Goal: Information Seeking & Learning: Learn about a topic

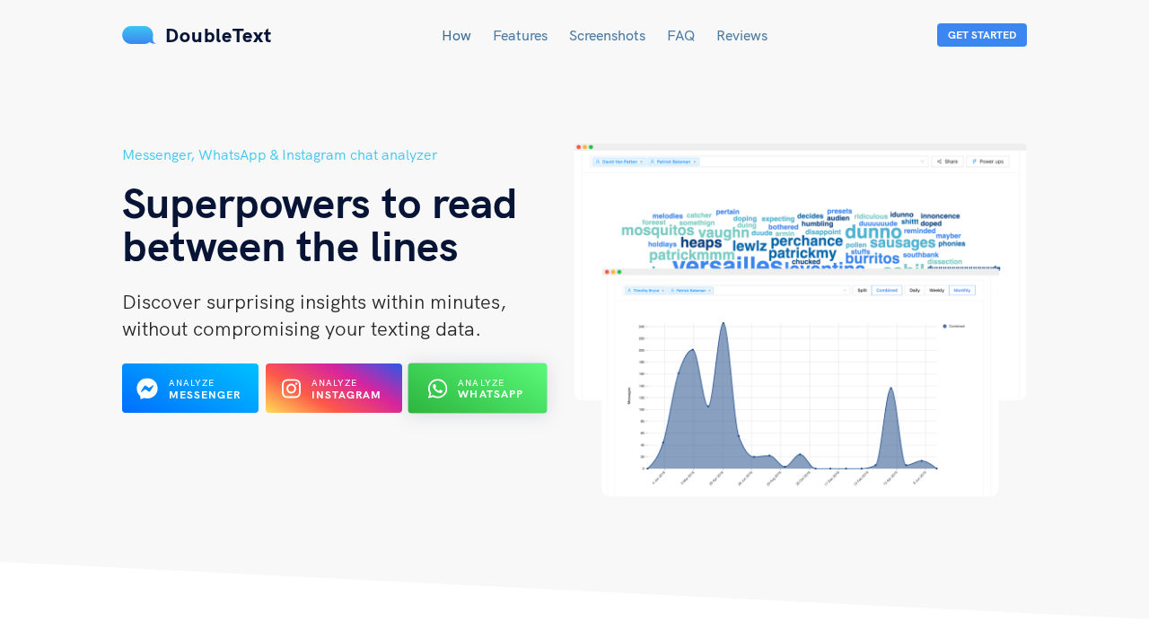
click at [486, 392] on b "WhatsApp" at bounding box center [491, 394] width 66 height 13
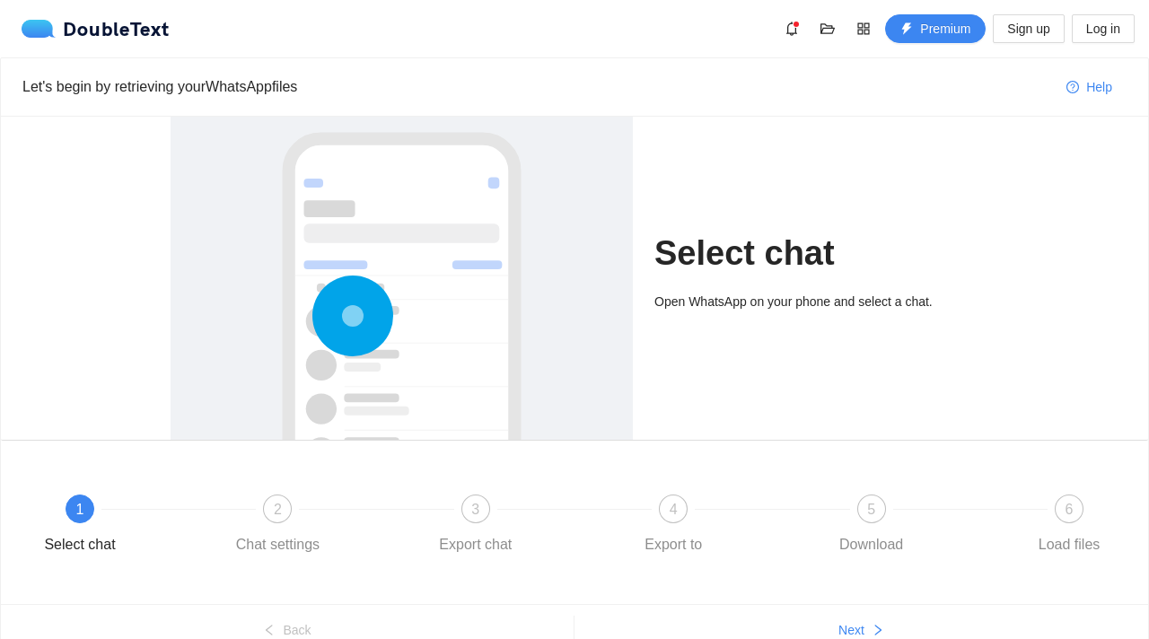
click at [72, 498] on div "1" at bounding box center [80, 508] width 29 height 29
click at [284, 514] on div "2" at bounding box center [277, 508] width 29 height 29
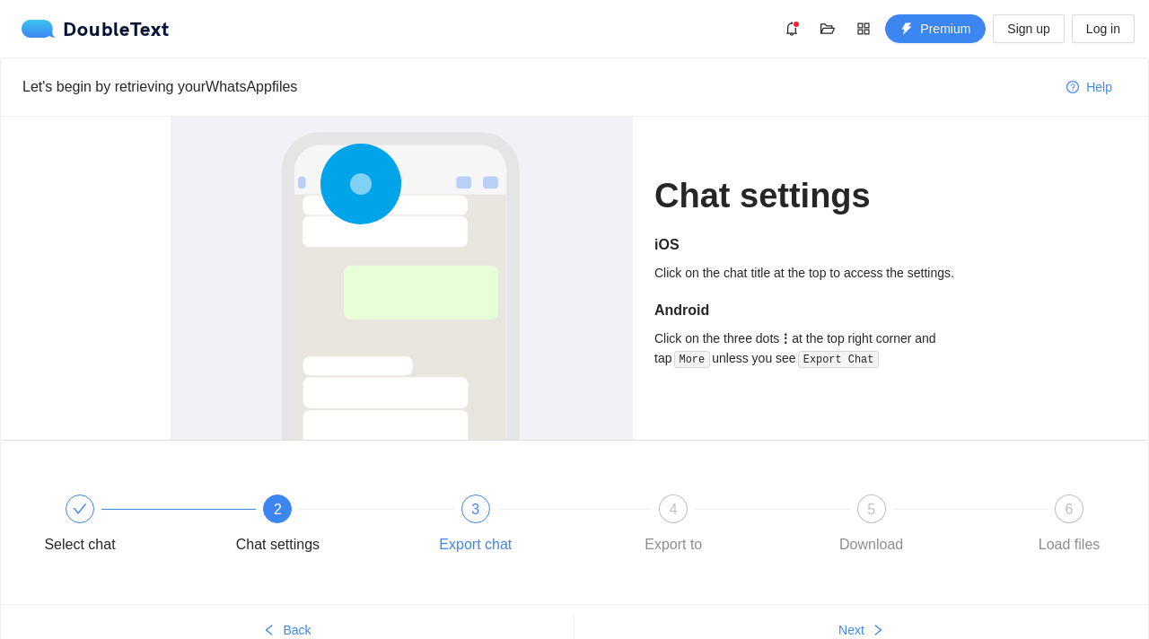
click at [471, 509] on span "3" at bounding box center [475, 509] width 8 height 15
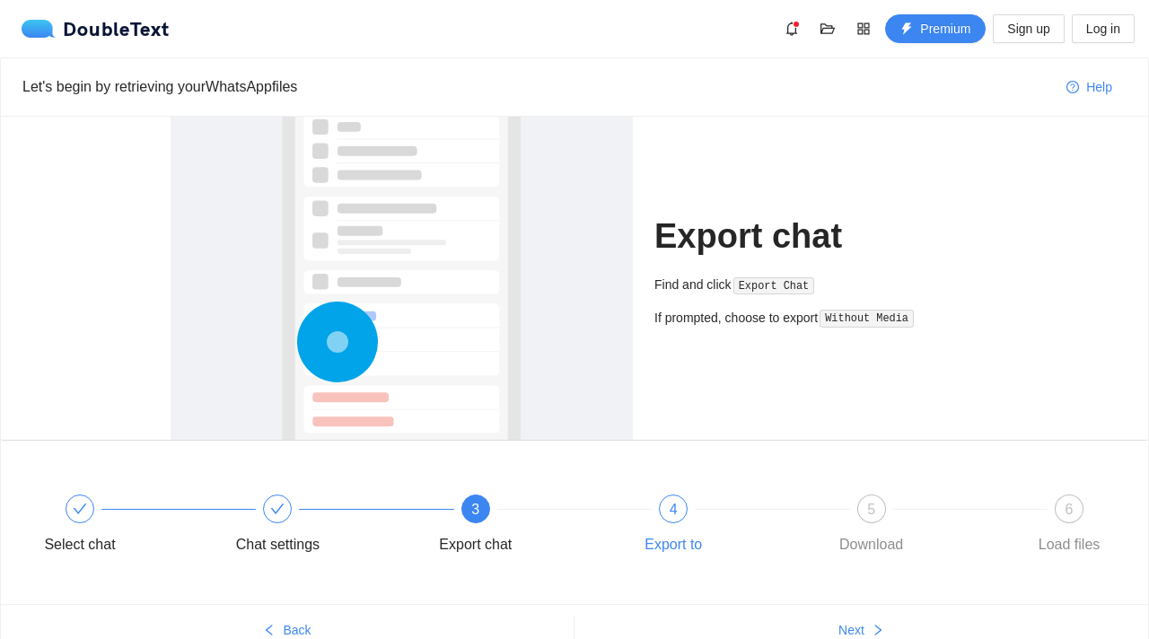
click at [685, 520] on div "4 Export to" at bounding box center [719, 526] width 197 height 65
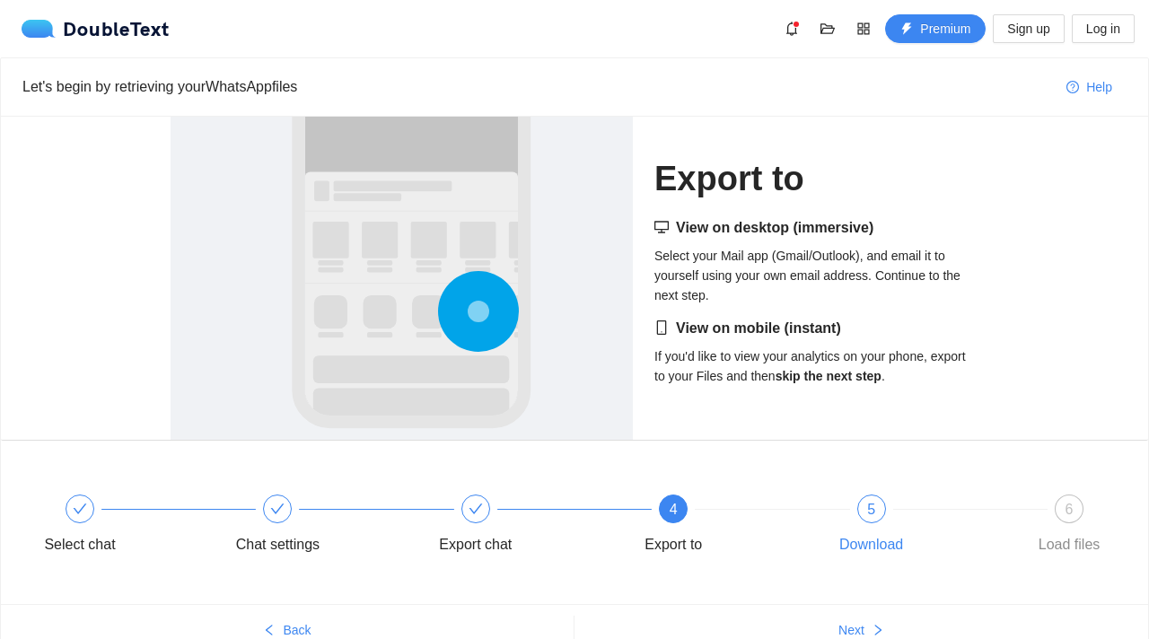
click at [865, 525] on div "5 Download" at bounding box center [917, 526] width 197 height 65
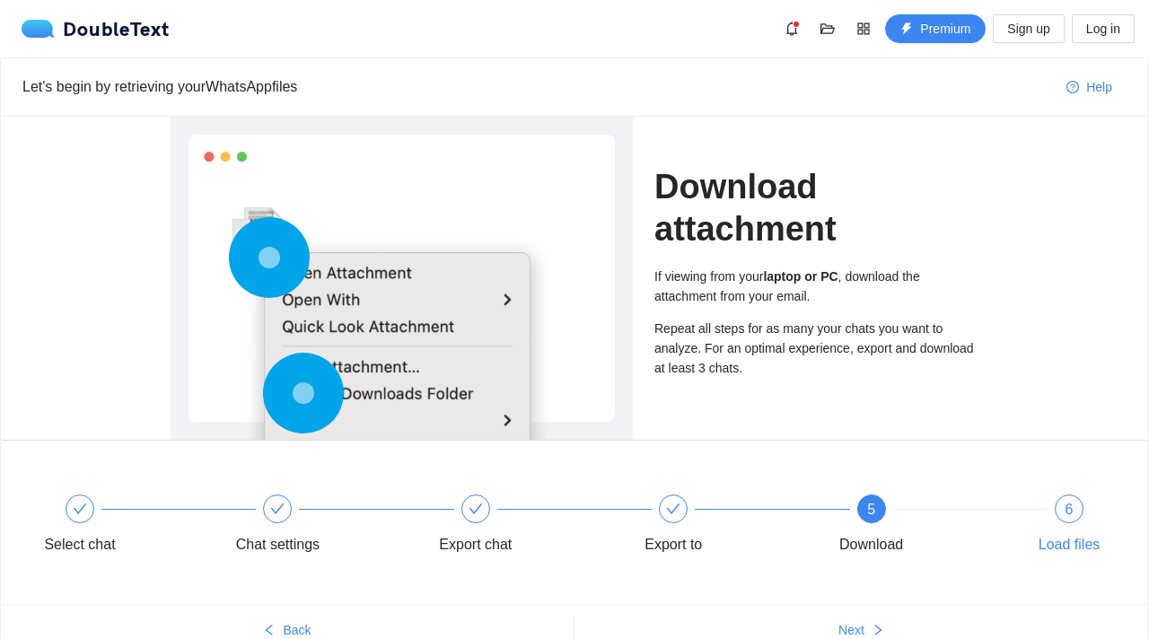
click at [1070, 508] on span "6" at bounding box center [1069, 509] width 8 height 15
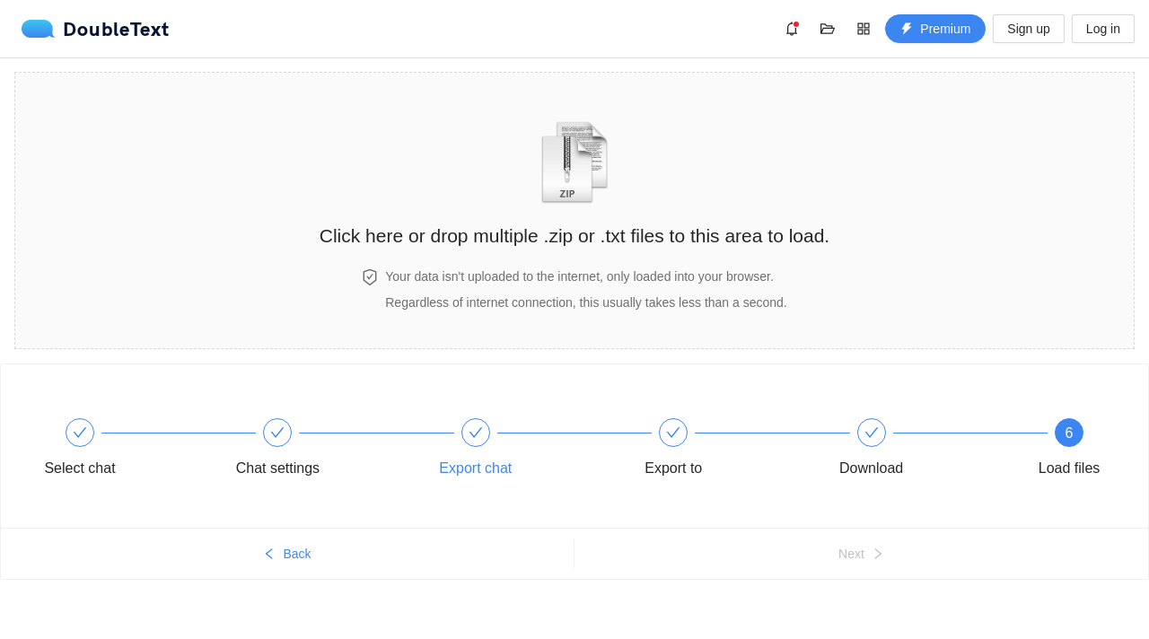
click at [455, 434] on div "Export chat" at bounding box center [522, 450] width 197 height 65
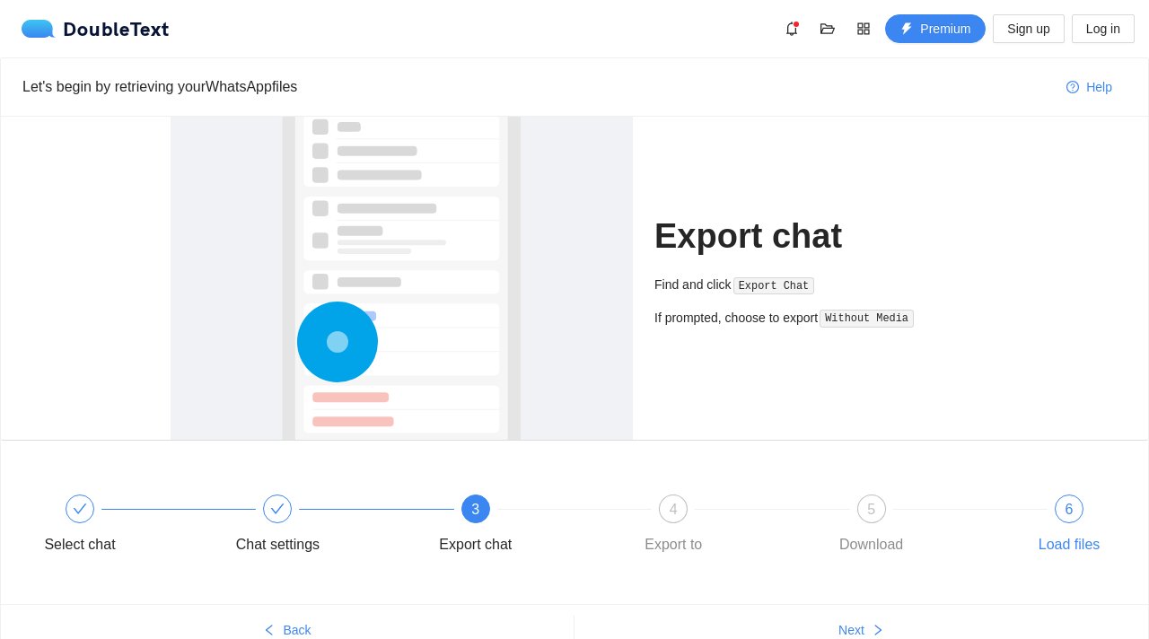
click at [1068, 503] on span "6" at bounding box center [1069, 509] width 8 height 15
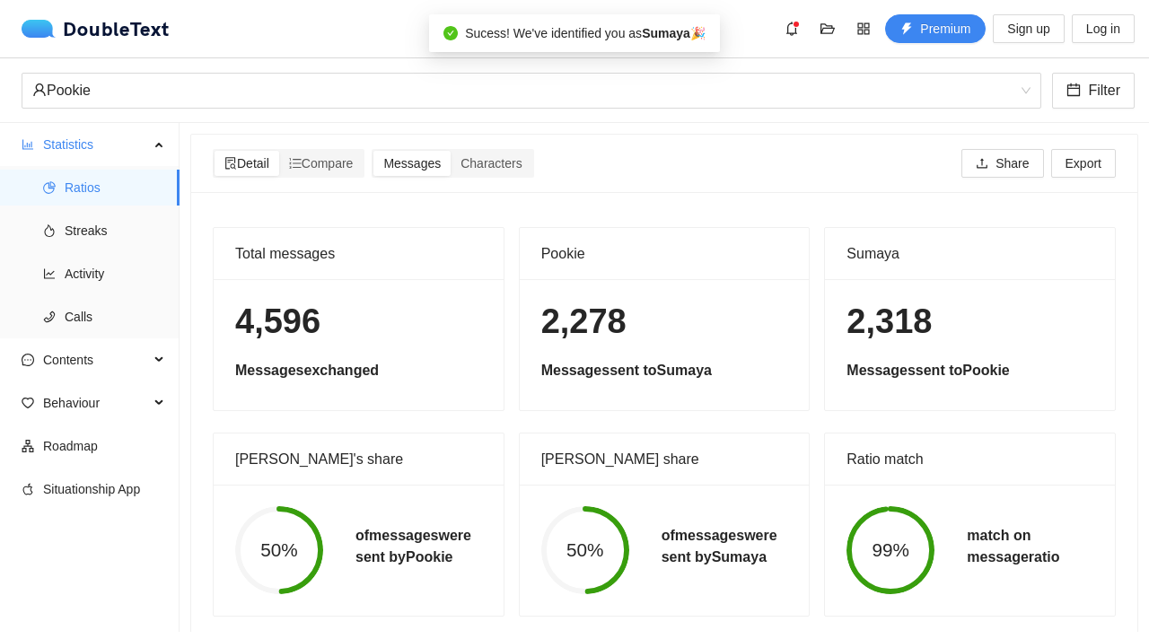
scroll to position [18, 0]
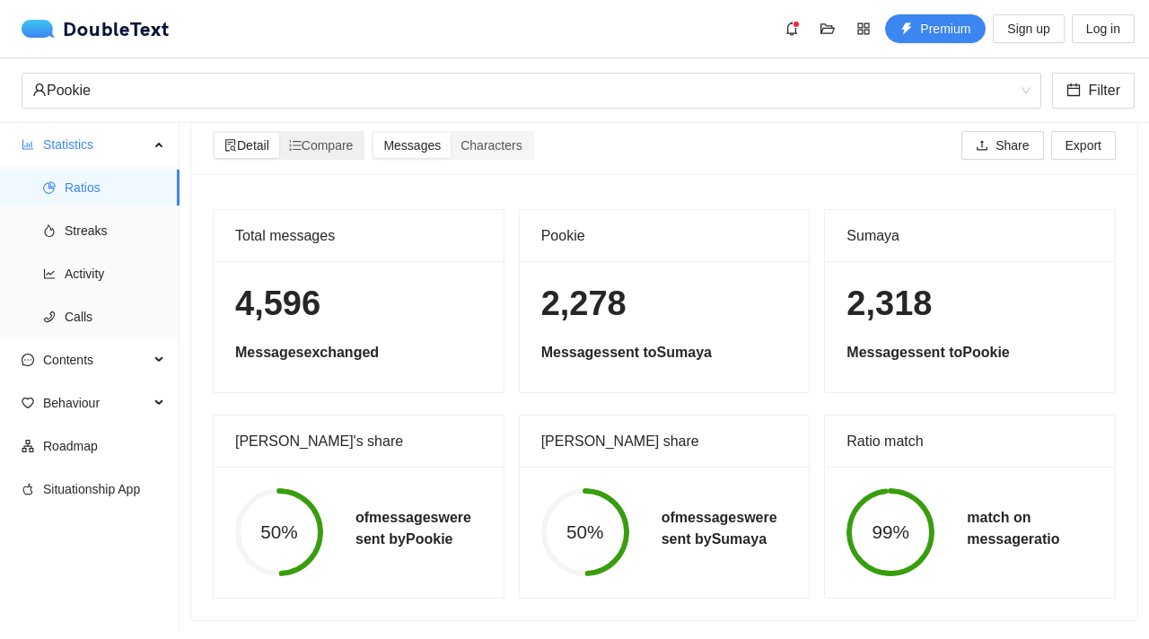
click at [236, 140] on span "Detail" at bounding box center [246, 145] width 45 height 14
click at [214, 133] on input "Detail" at bounding box center [214, 133] width 0 height 0
click at [252, 144] on span "Detail" at bounding box center [246, 145] width 45 height 14
click at [214, 133] on input "Detail" at bounding box center [214, 133] width 0 height 0
click at [323, 135] on div "Compare" at bounding box center [321, 145] width 84 height 25
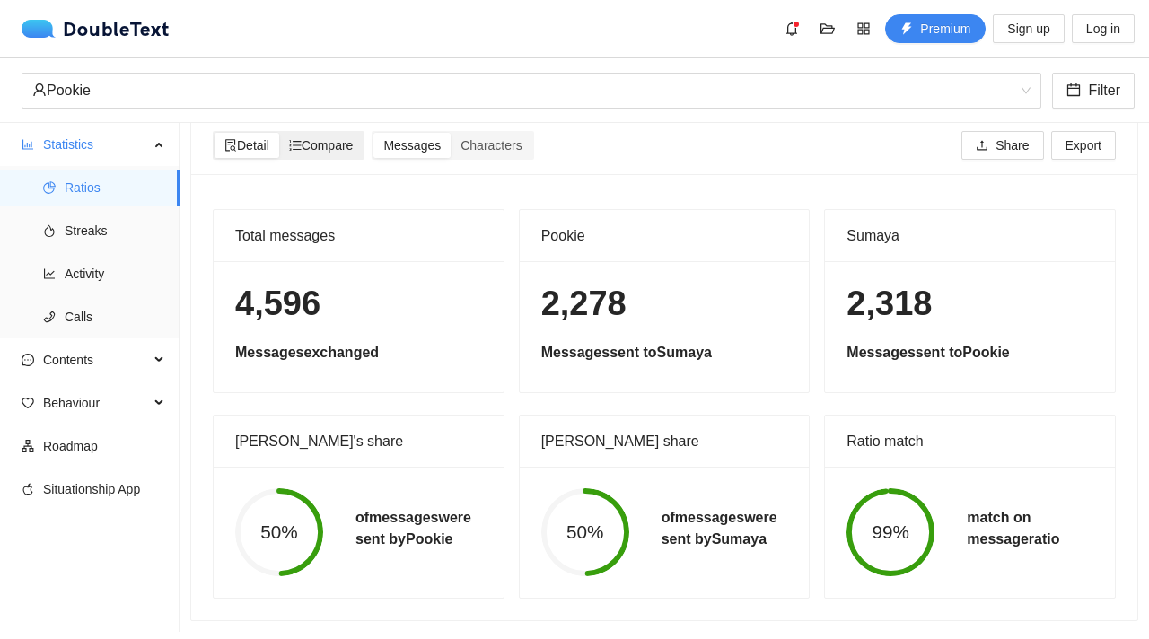
click at [279, 133] on input "Compare" at bounding box center [279, 133] width 0 height 0
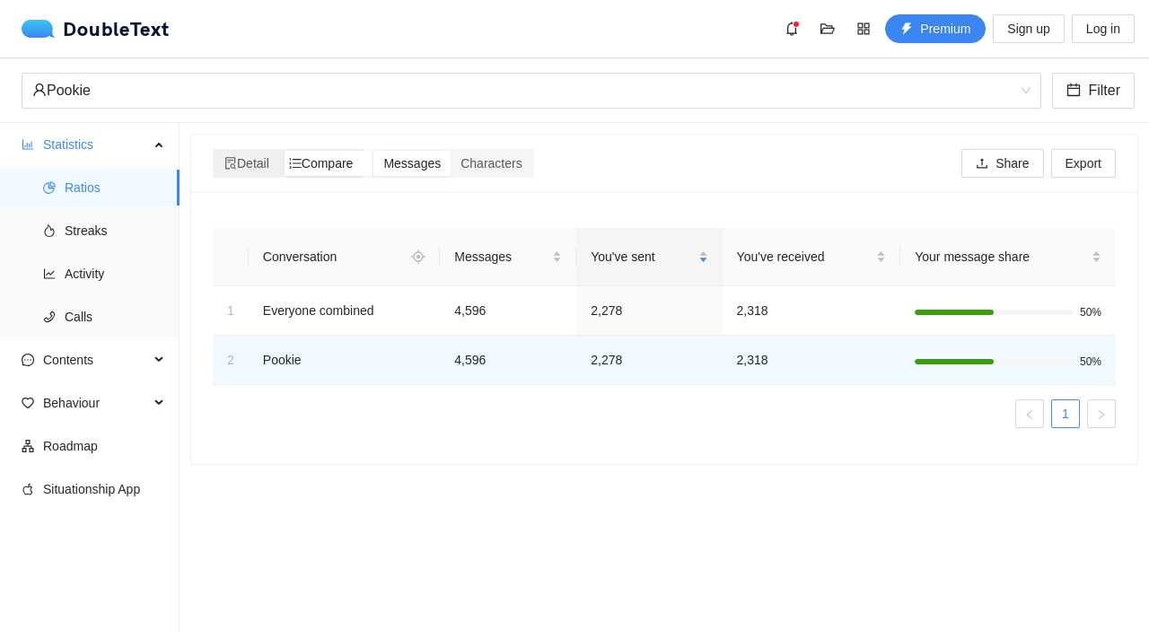
scroll to position [0, 0]
click at [490, 164] on span "Characters" at bounding box center [490, 163] width 61 height 14
click at [451, 151] on input "Characters" at bounding box center [451, 151] width 0 height 0
click at [150, 222] on span "Streaks" at bounding box center [115, 231] width 101 height 36
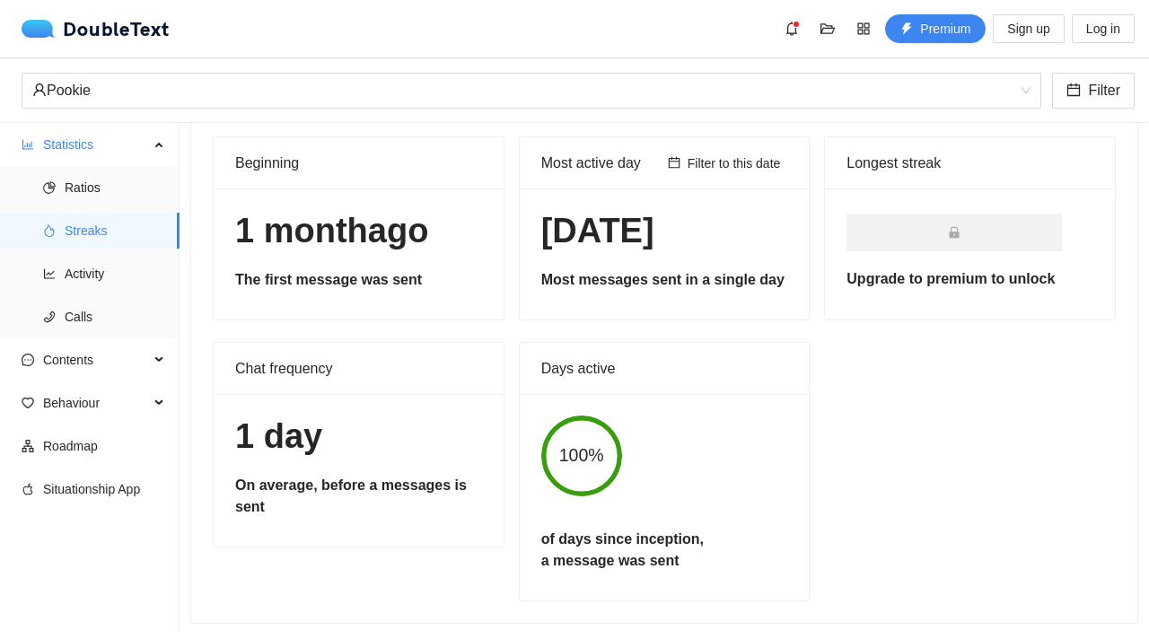
scroll to position [80, 0]
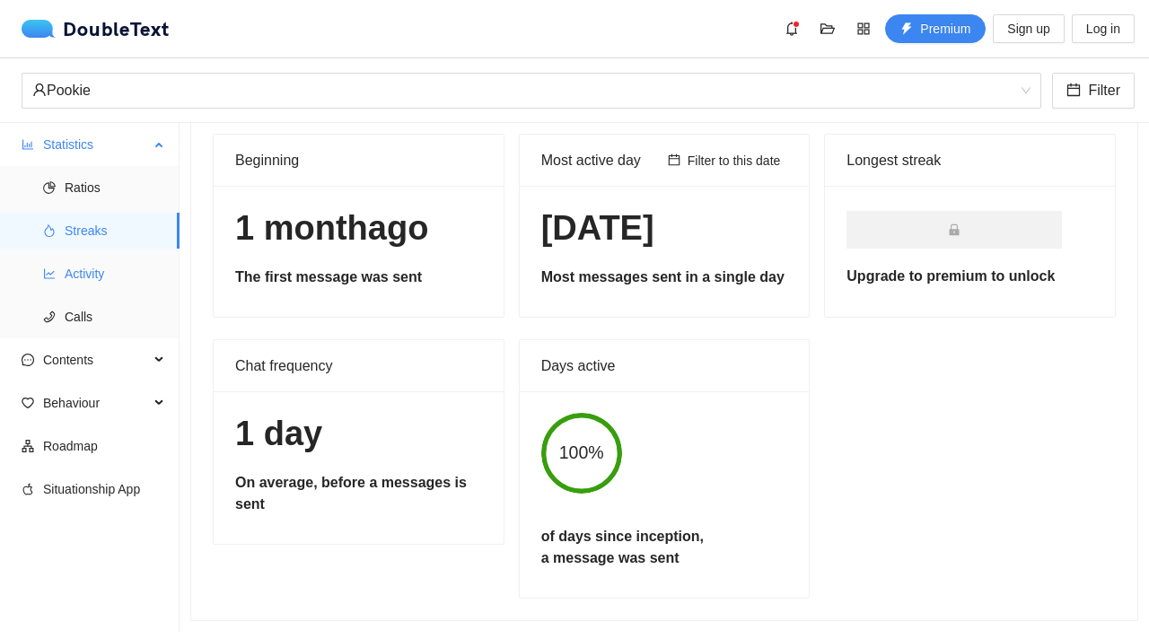
click at [82, 286] on span "Activity" at bounding box center [115, 274] width 101 height 36
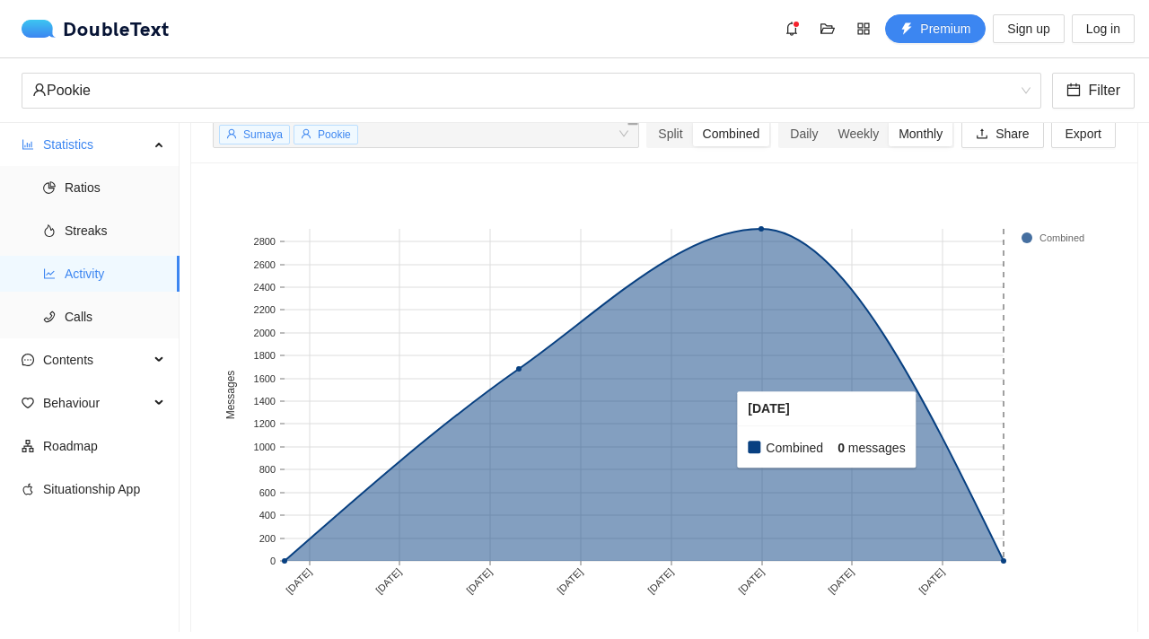
click at [933, 430] on rect at bounding box center [942, 395] width 121 height 332
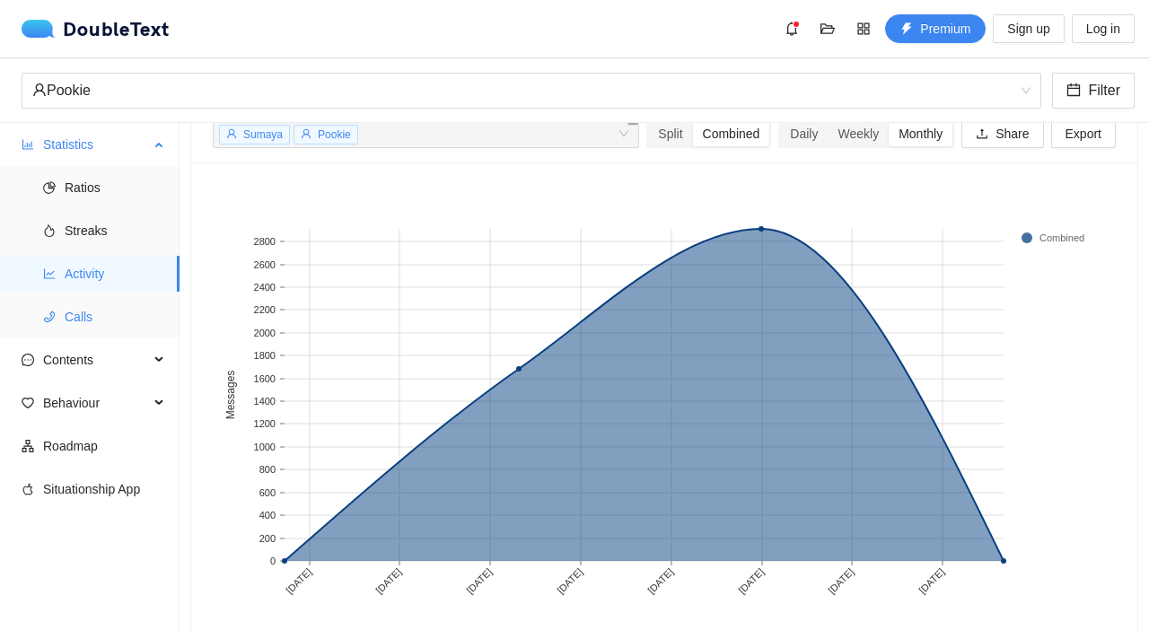
click at [104, 324] on span "Calls" at bounding box center [115, 317] width 101 height 36
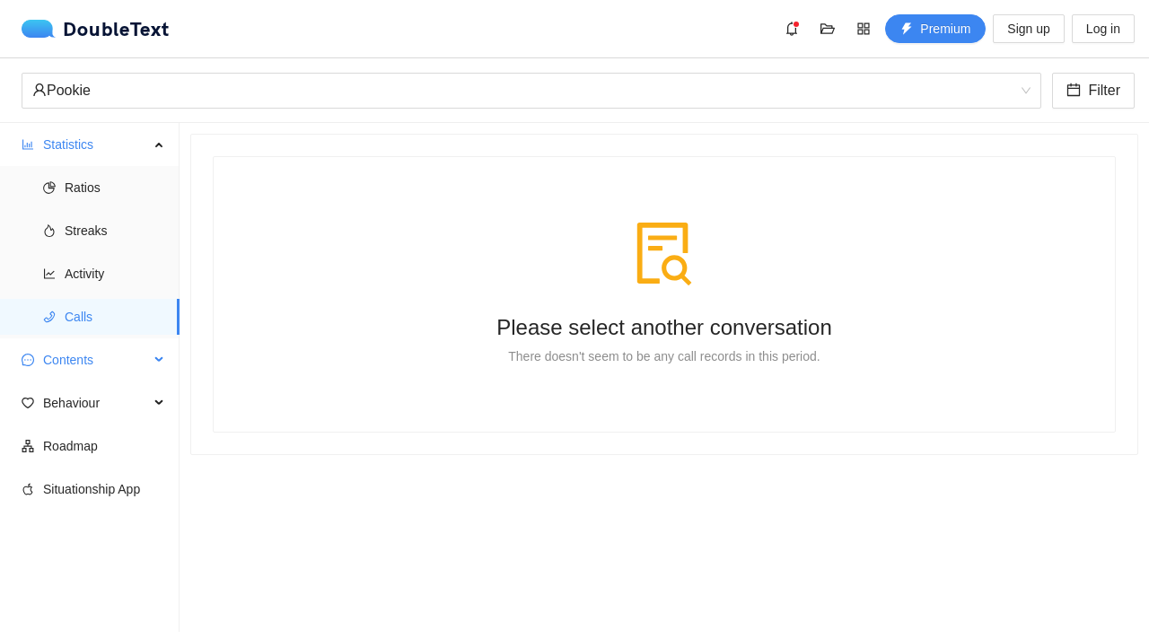
click at [129, 360] on span "Contents" at bounding box center [96, 360] width 106 height 36
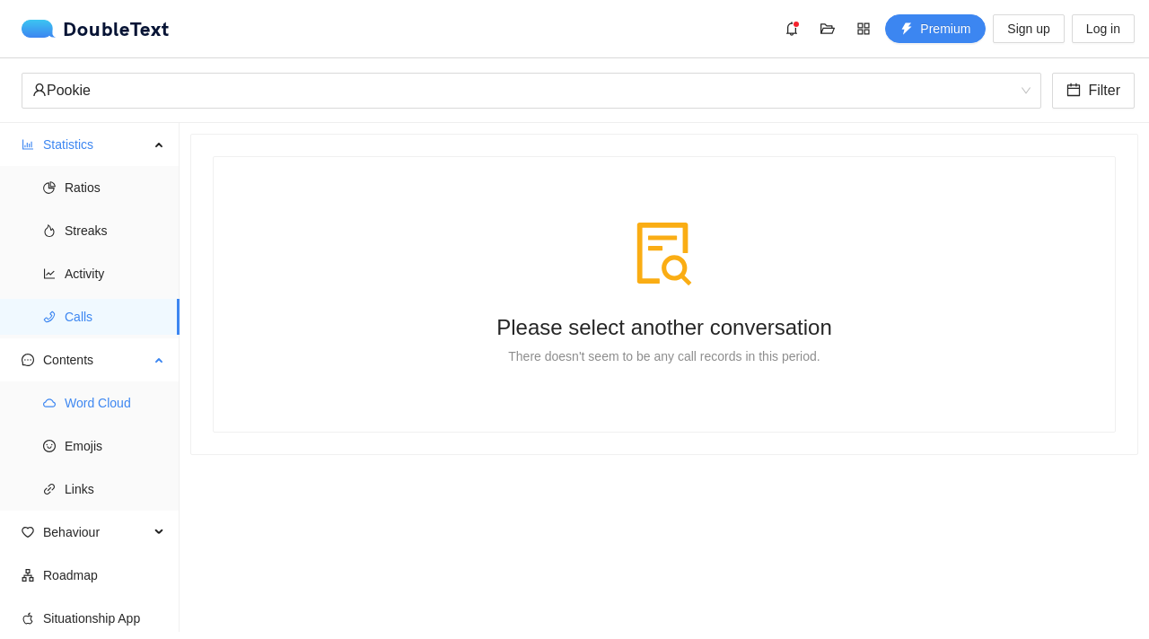
click at [121, 399] on span "Word Cloud" at bounding box center [115, 403] width 101 height 36
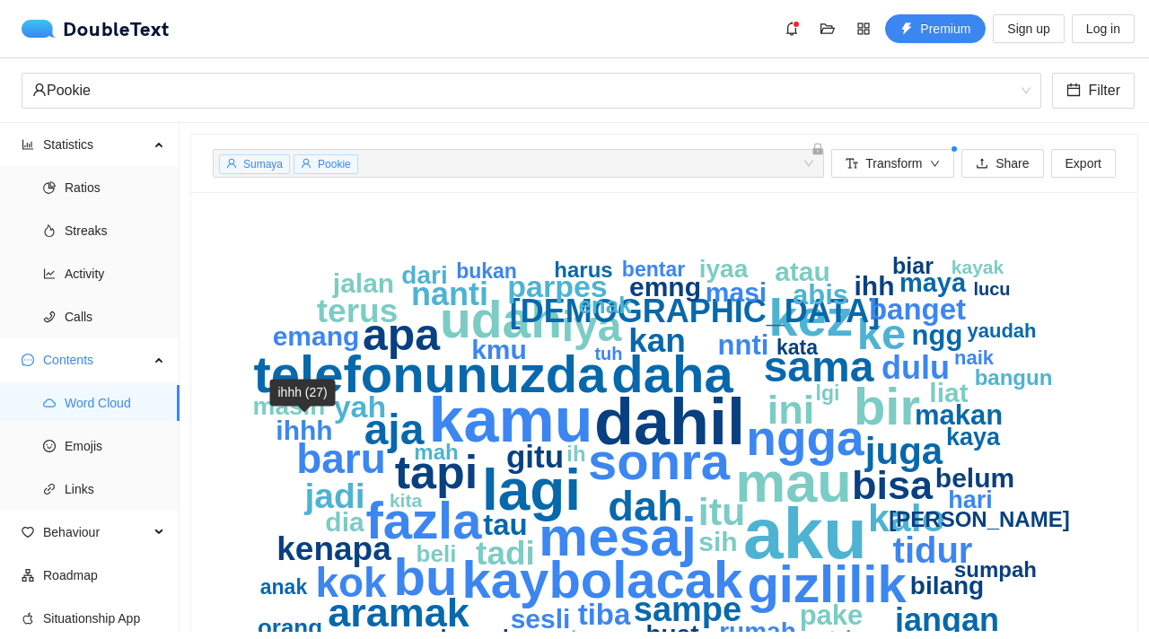
scroll to position [82, 0]
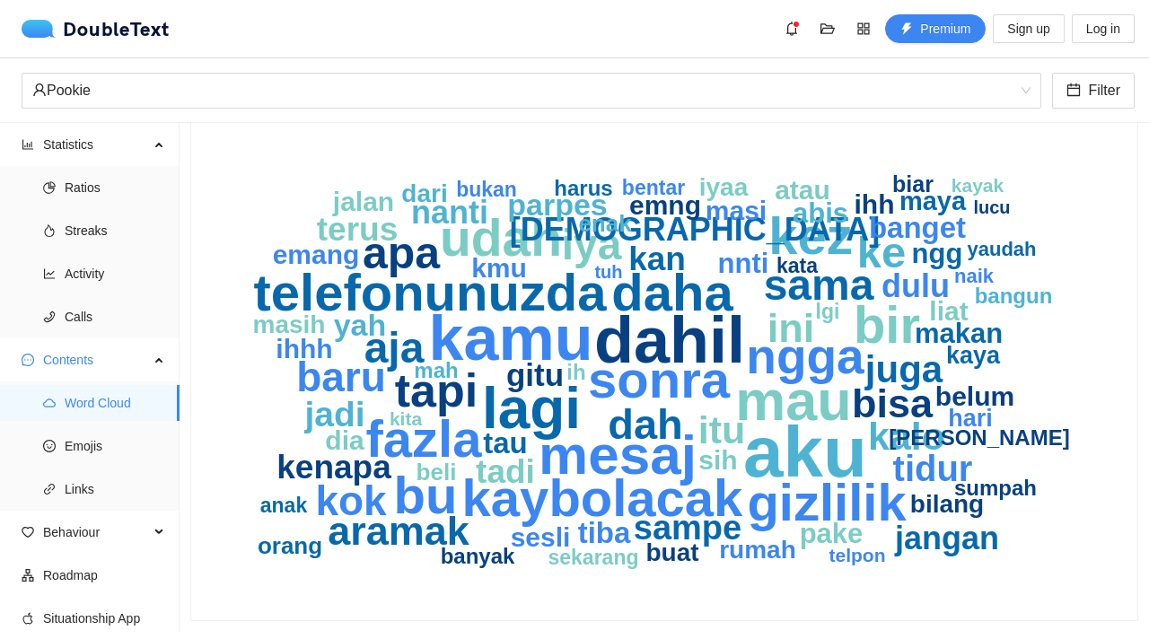
click at [711, 509] on text "sampe" at bounding box center [688, 528] width 108 height 38
click at [704, 509] on text "sampe" at bounding box center [688, 528] width 108 height 38
click at [120, 448] on span "Emojis" at bounding box center [115, 446] width 101 height 36
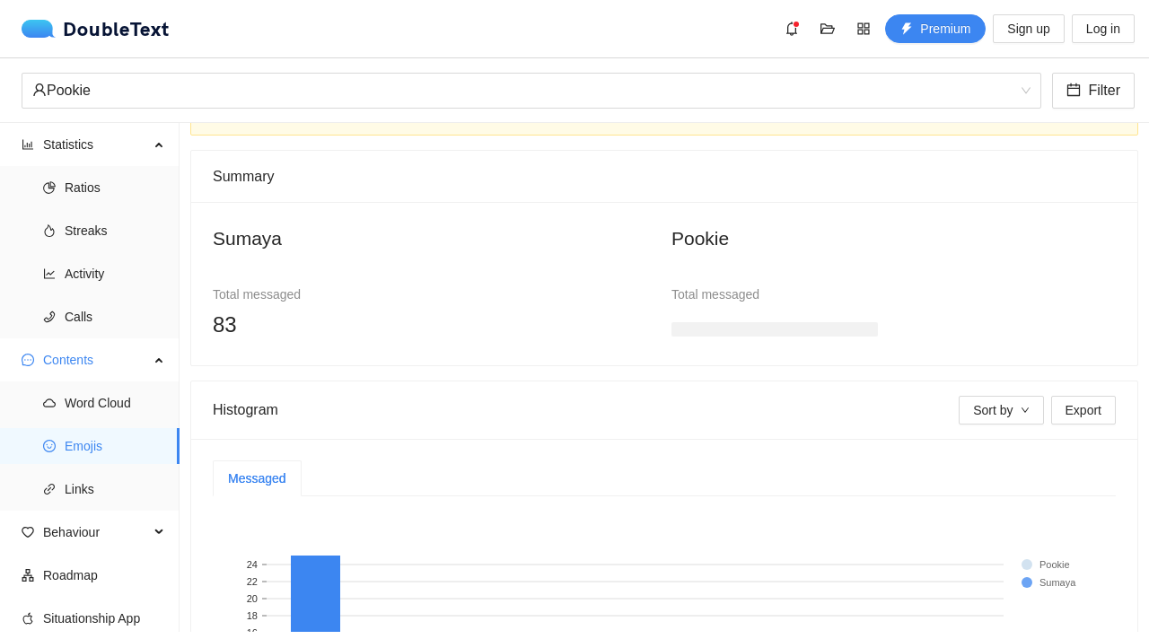
click at [702, 333] on h3 at bounding box center [774, 329] width 206 height 14
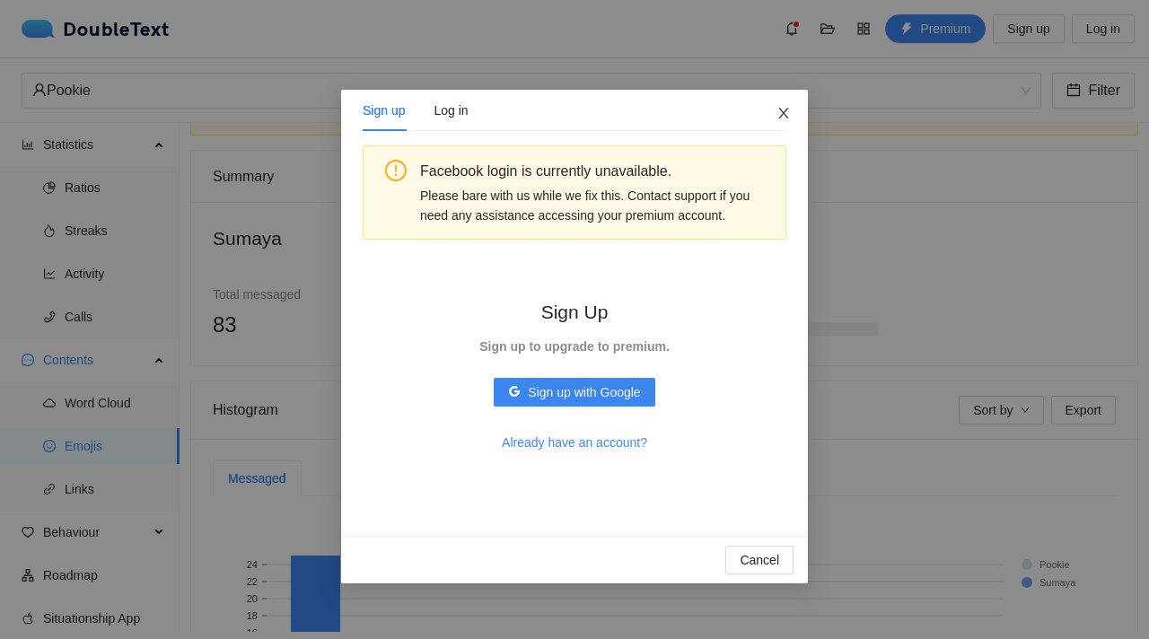
click at [787, 118] on icon "close" at bounding box center [783, 113] width 10 height 11
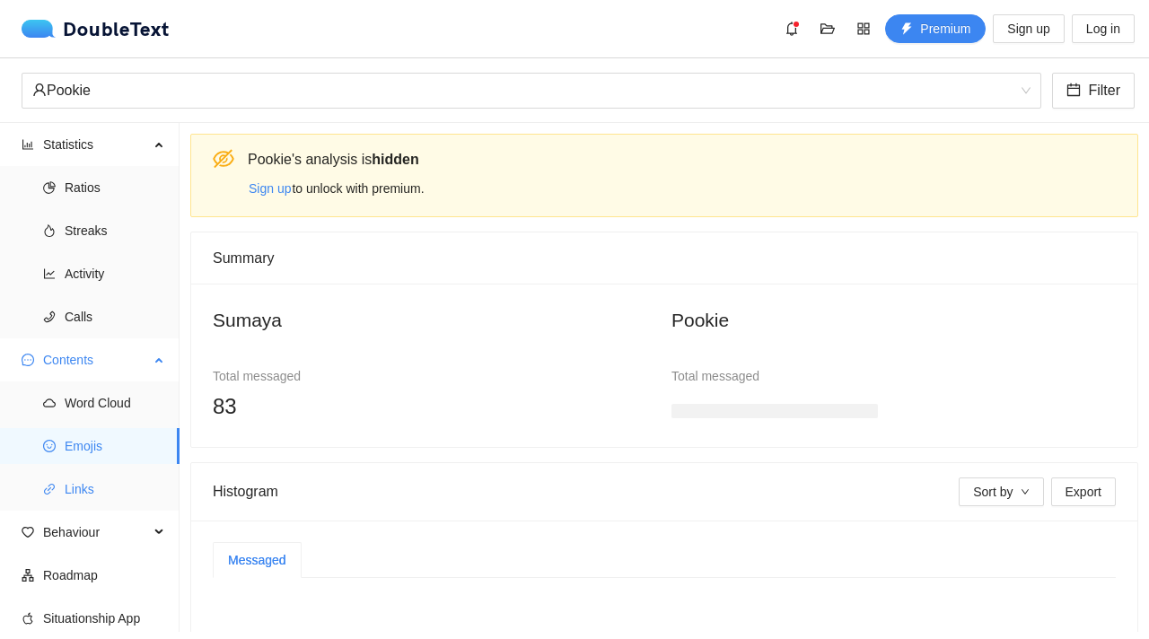
click at [109, 479] on span "Links" at bounding box center [115, 489] width 101 height 36
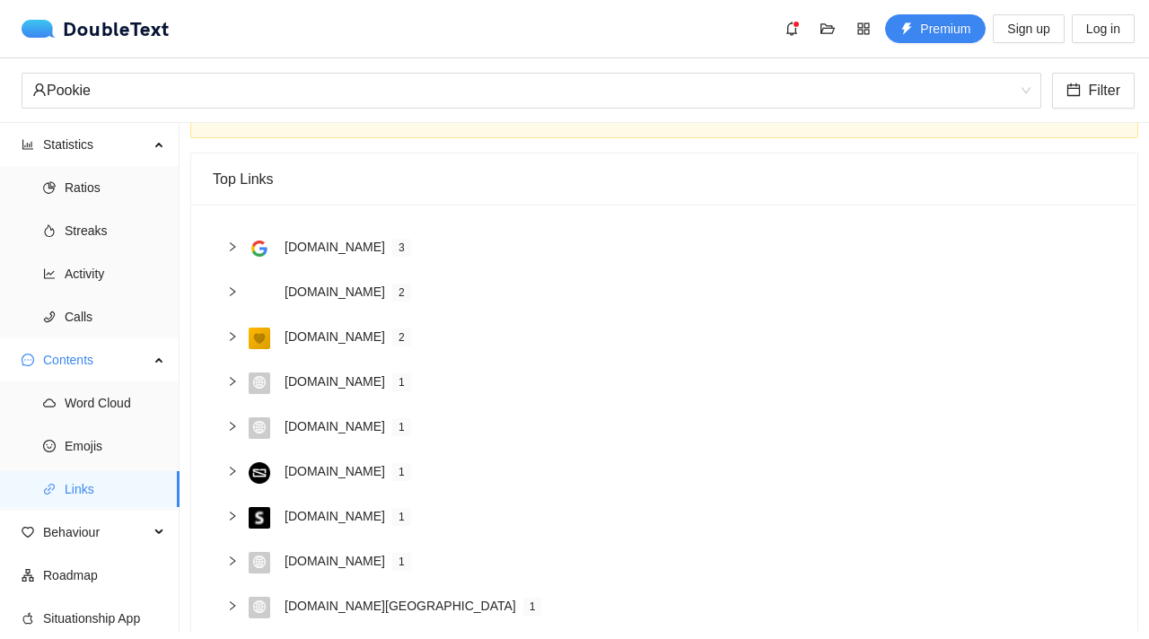
scroll to position [110, 0]
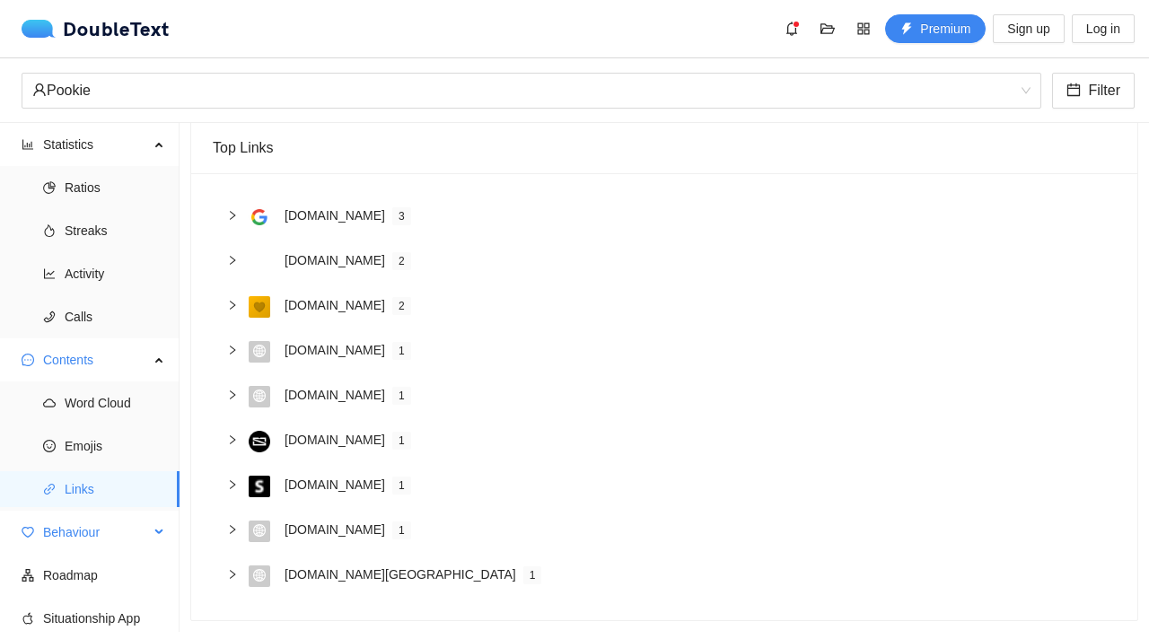
click at [109, 541] on span "Behaviour" at bounding box center [96, 532] width 106 height 36
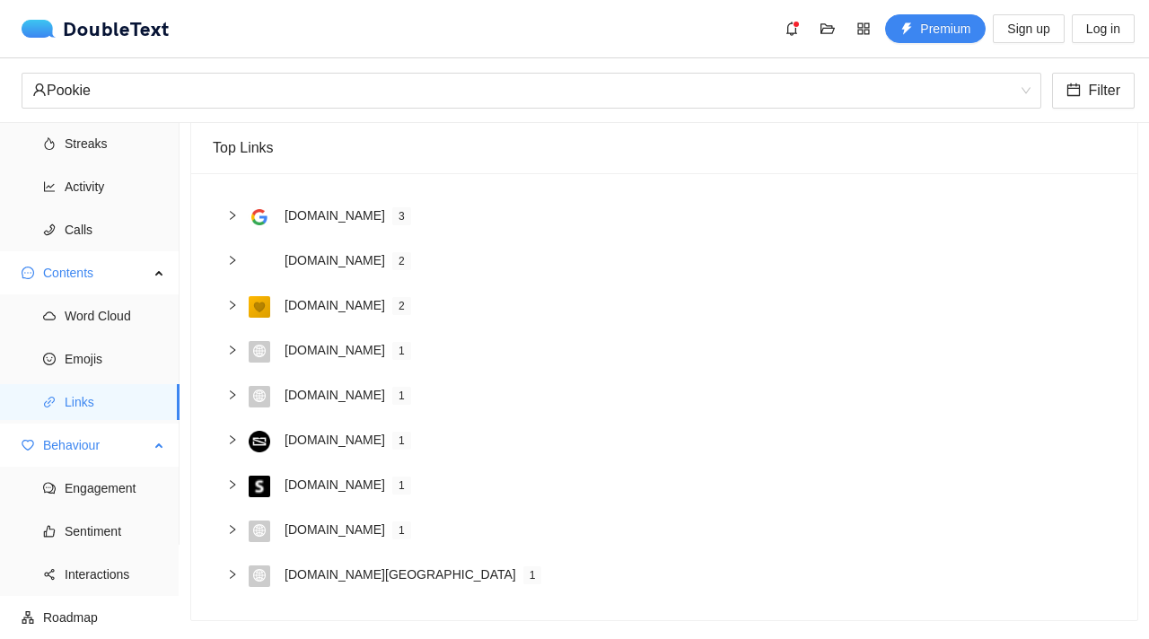
scroll to position [134, 0]
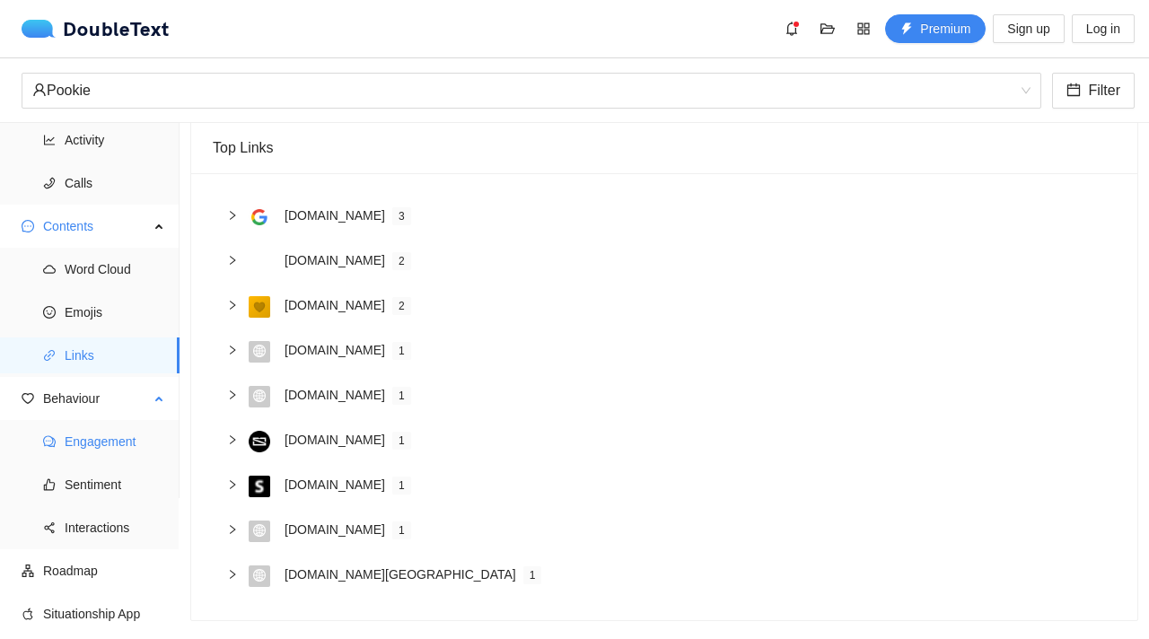
click at [124, 436] on span "Engagement" at bounding box center [115, 442] width 101 height 36
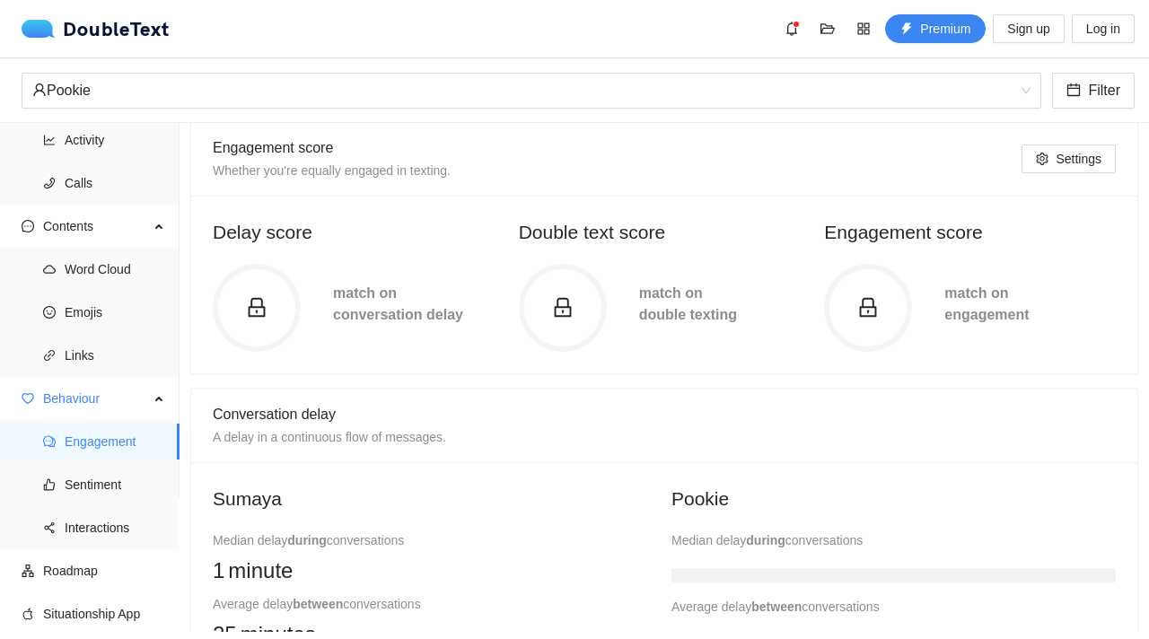
click at [266, 302] on icon "lock" at bounding box center [257, 308] width 22 height 22
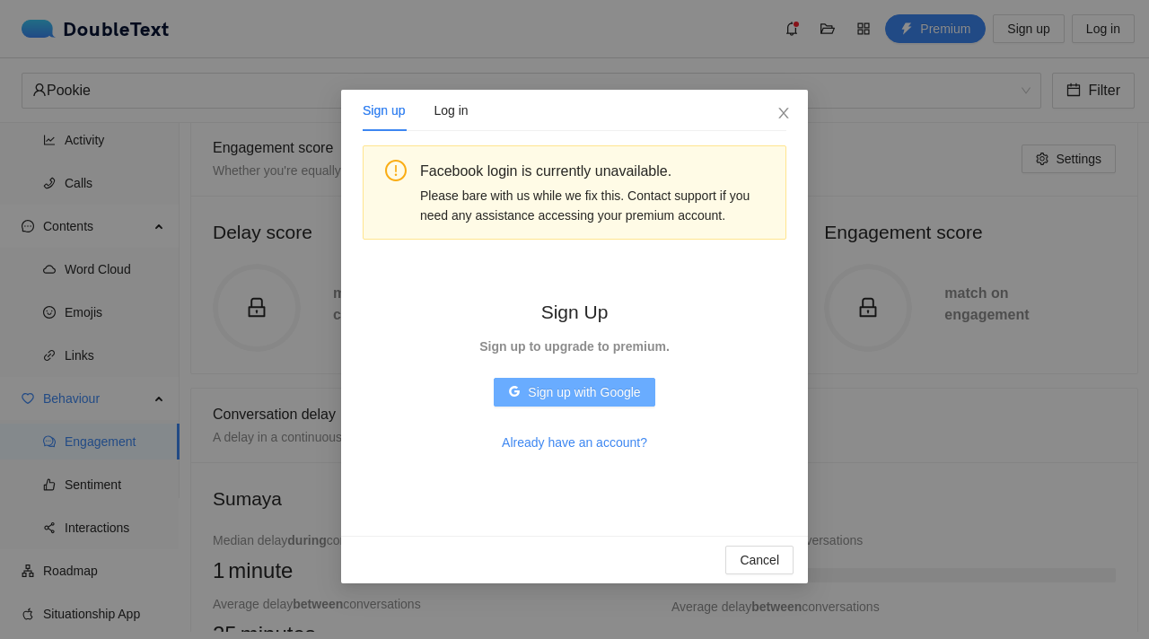
click at [607, 396] on span "Sign up with Google" at bounding box center [584, 392] width 112 height 20
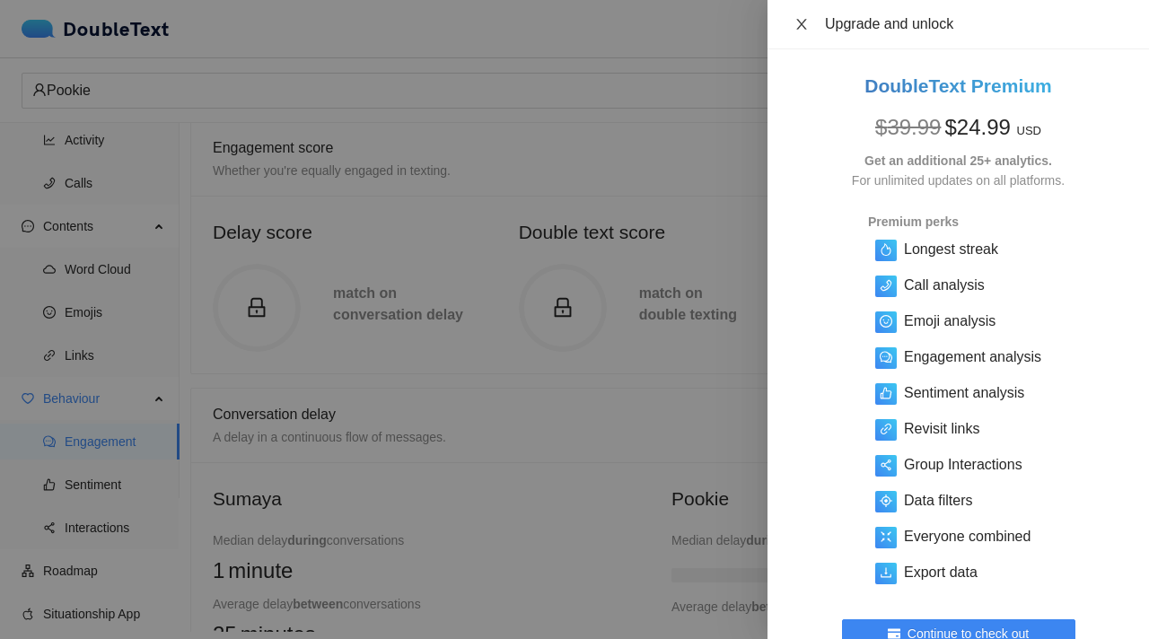
click at [791, 22] on button "Close" at bounding box center [801, 24] width 25 height 17
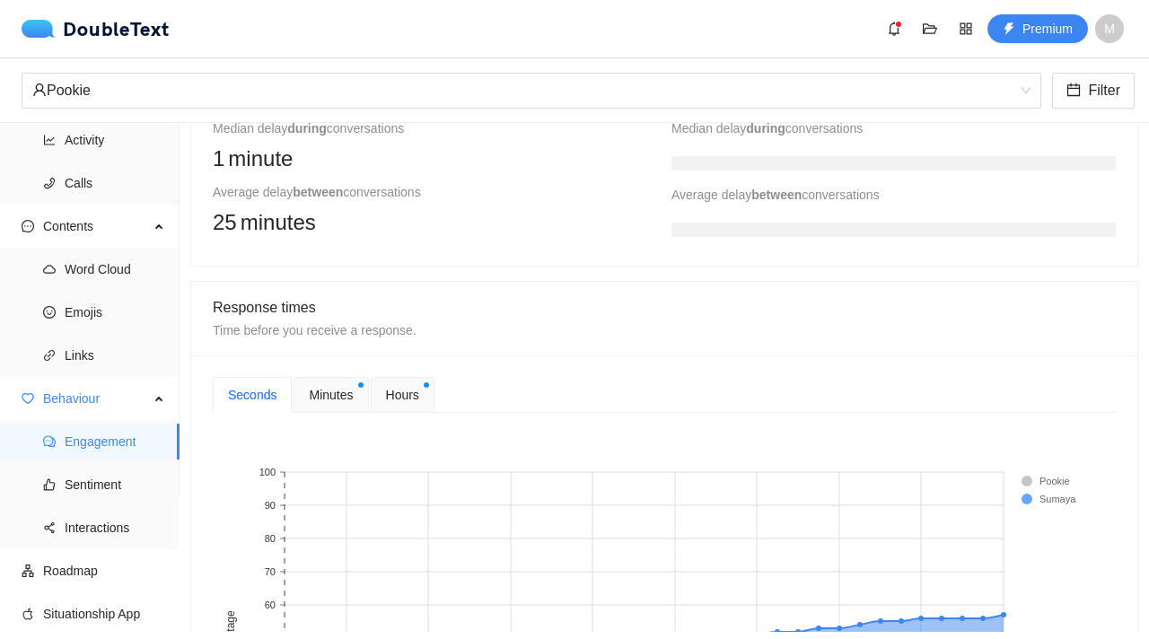
scroll to position [516, 0]
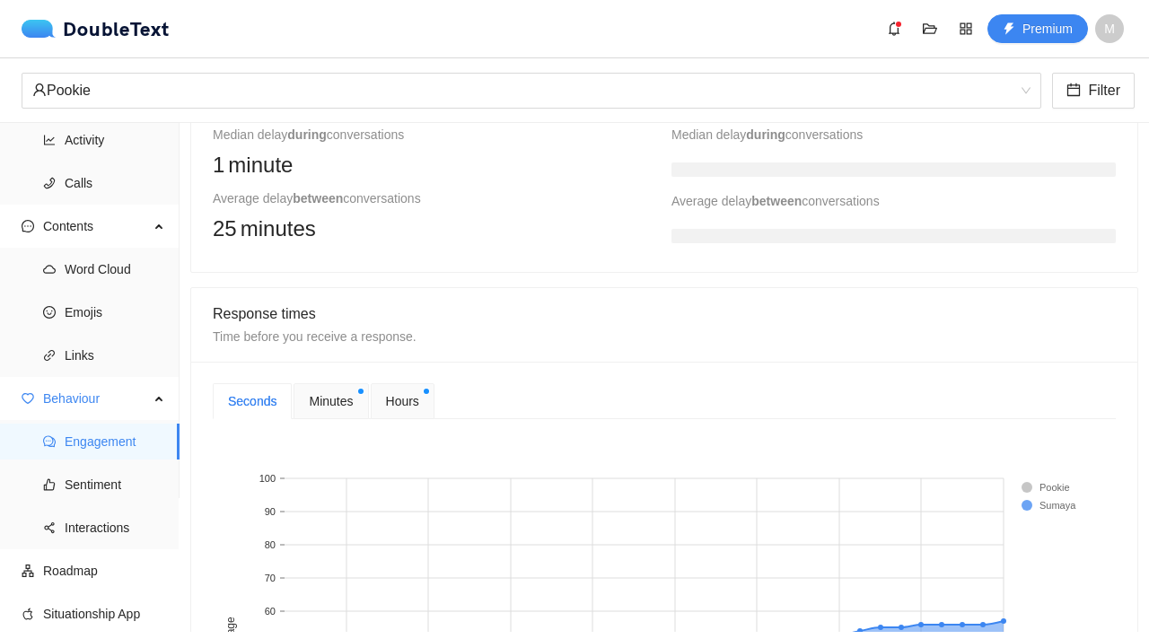
click at [316, 417] on div "Minutes" at bounding box center [330, 401] width 74 height 36
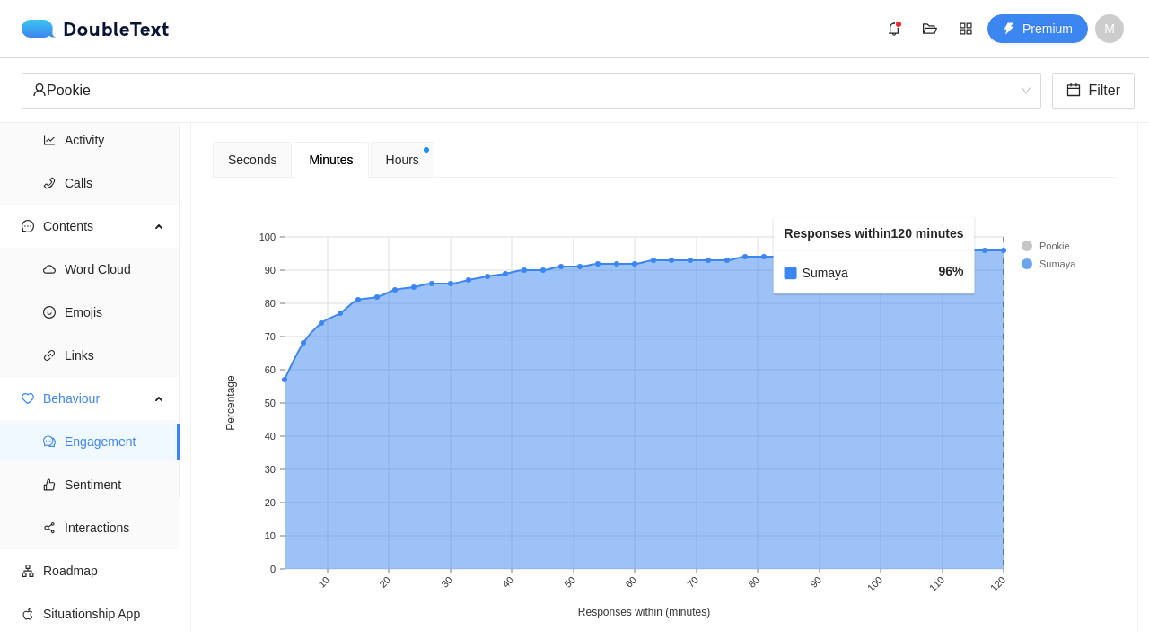
scroll to position [783, 0]
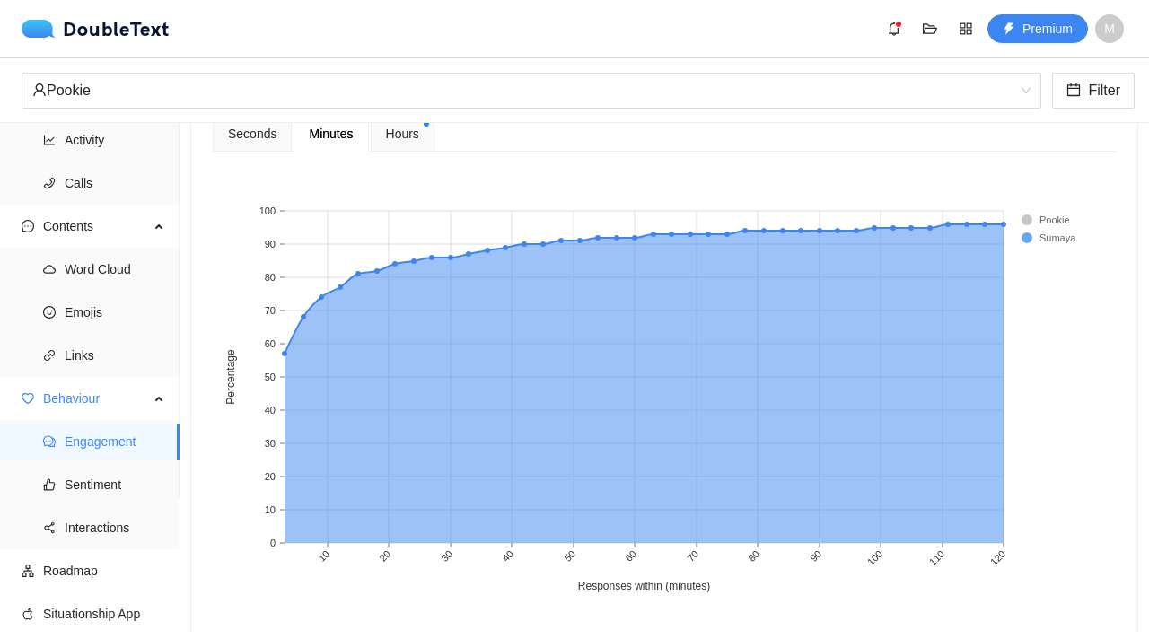
click at [386, 142] on div "Hours" at bounding box center [403, 134] width 64 height 36
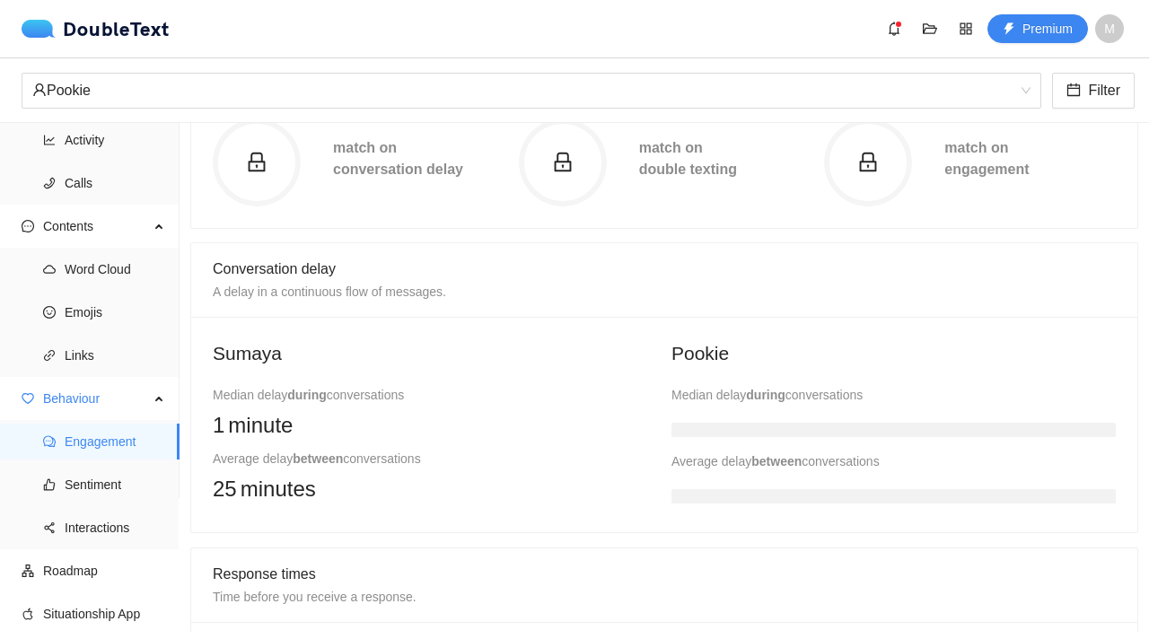
scroll to position [284, 0]
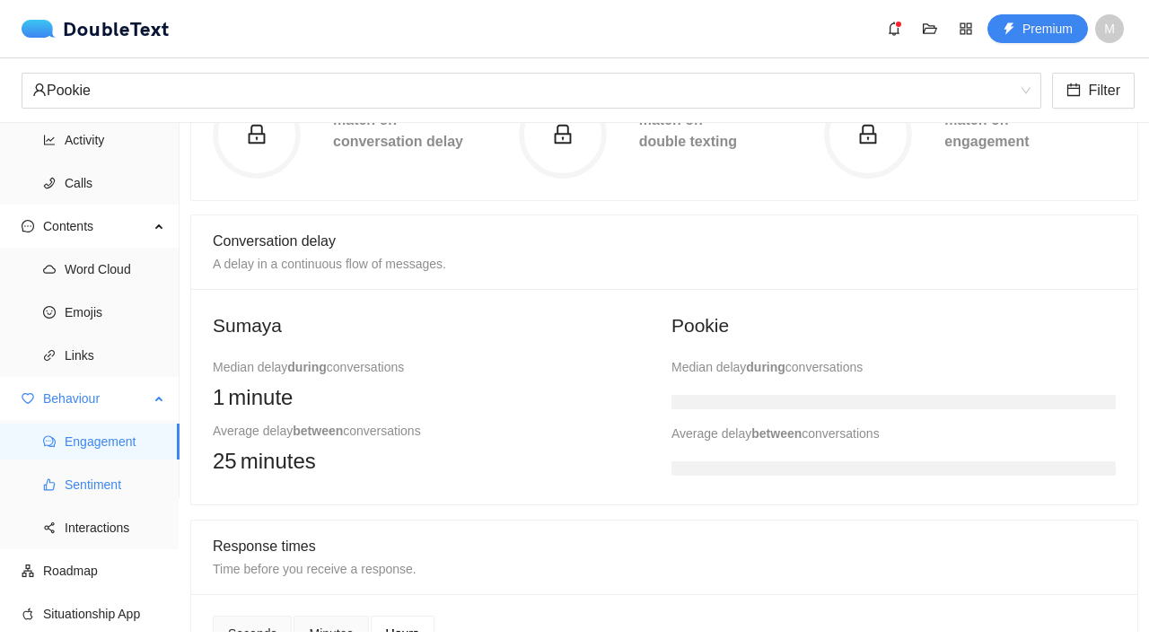
click at [91, 493] on span "Sentiment" at bounding box center [115, 485] width 101 height 36
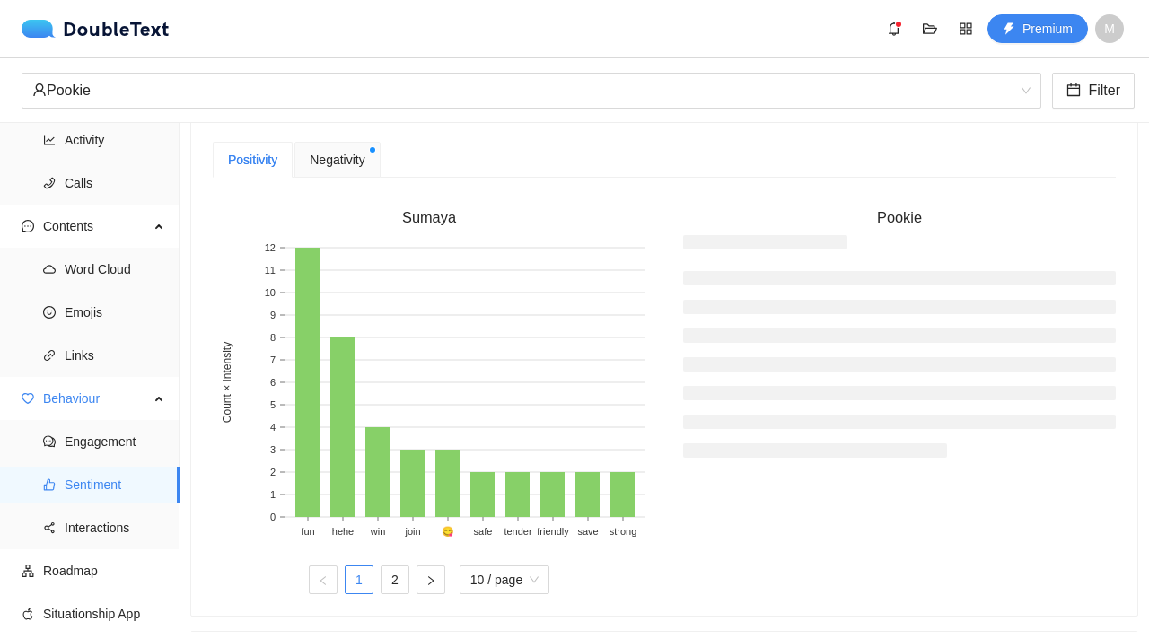
scroll to position [472, 0]
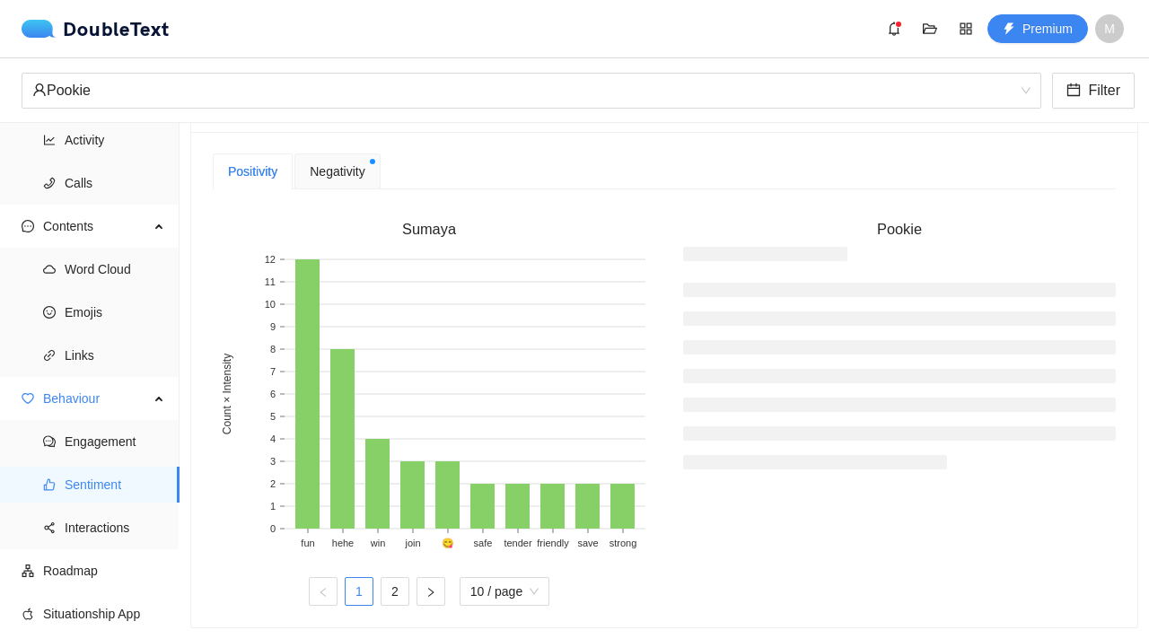
click at [364, 173] on span "Negativity" at bounding box center [337, 172] width 55 height 20
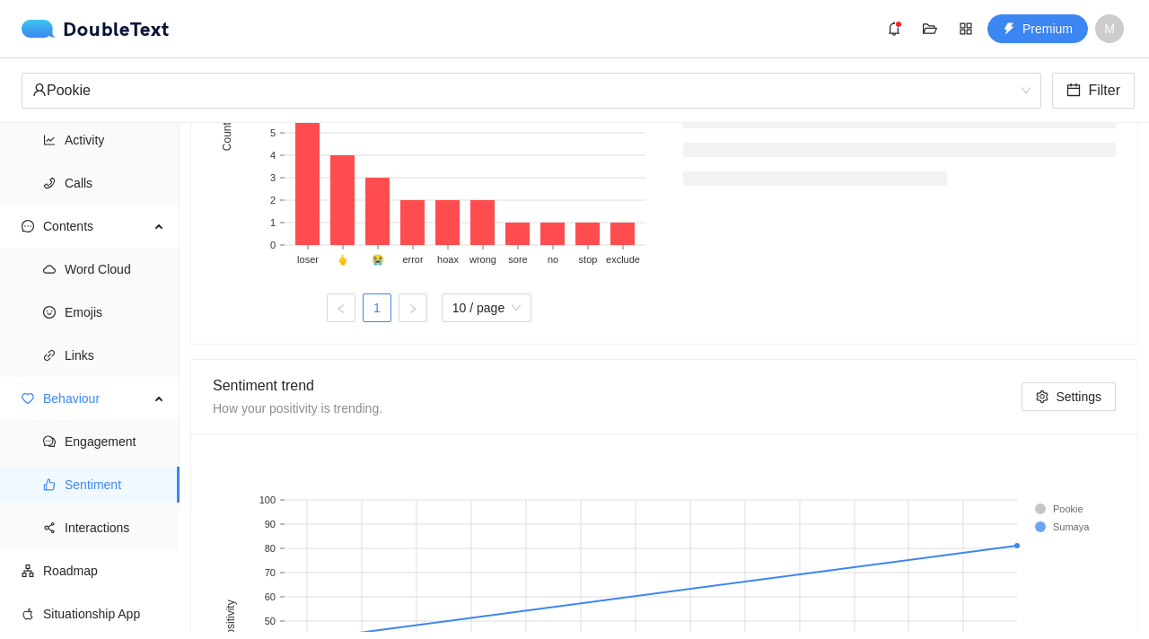
scroll to position [696, 0]
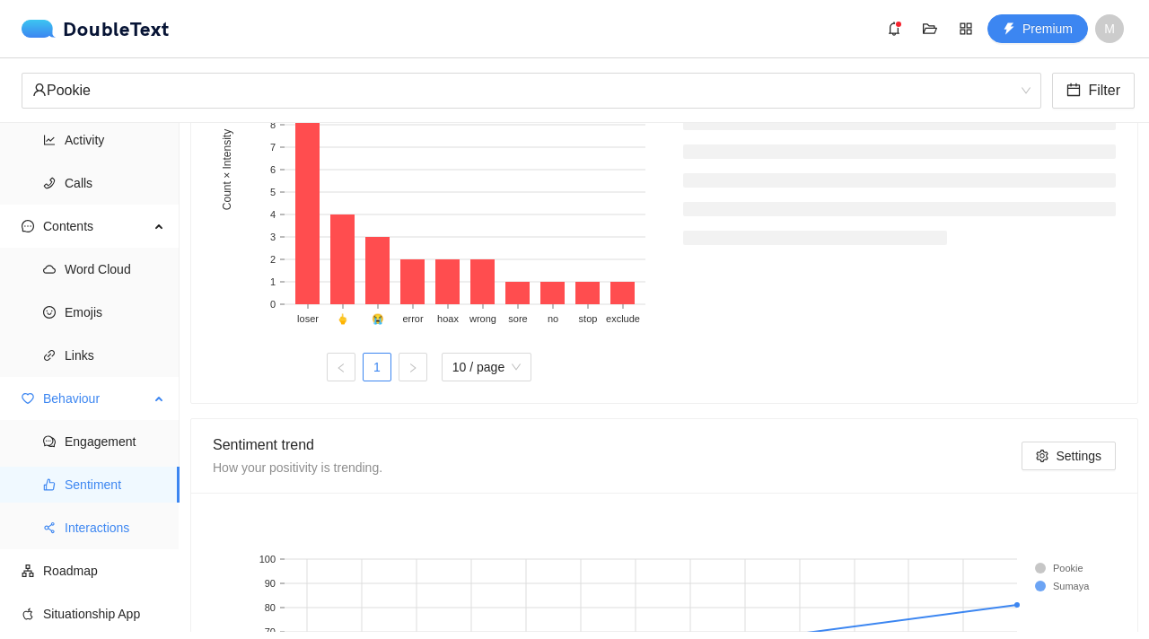
click at [120, 532] on span "Interactions" at bounding box center [115, 528] width 101 height 36
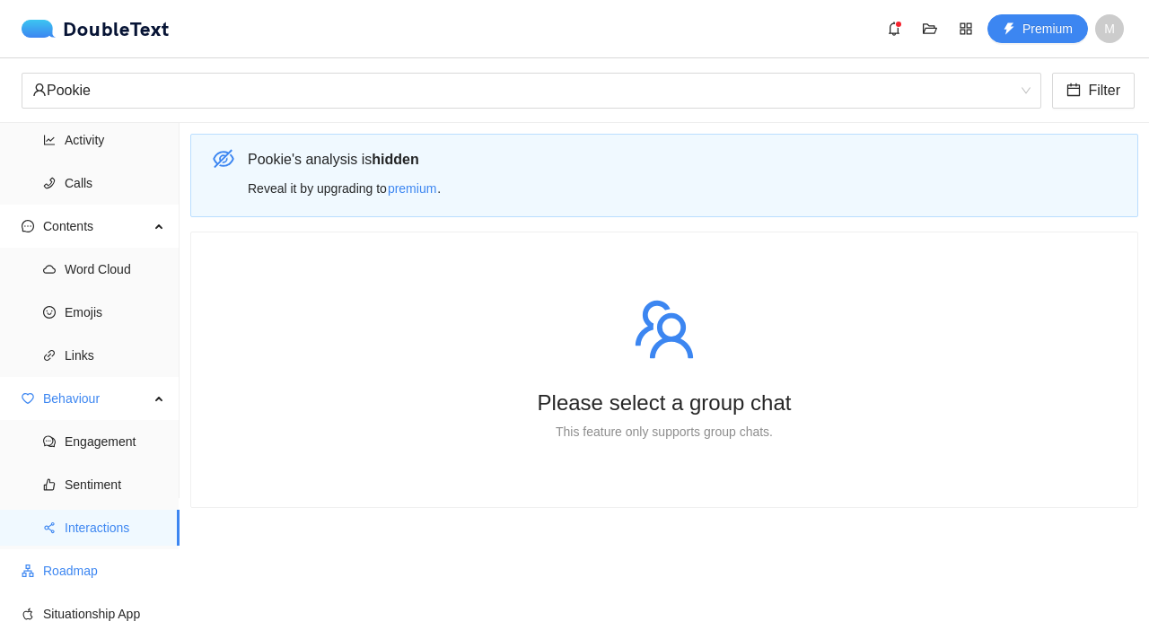
click at [66, 566] on span "Roadmap" at bounding box center [104, 571] width 122 height 36
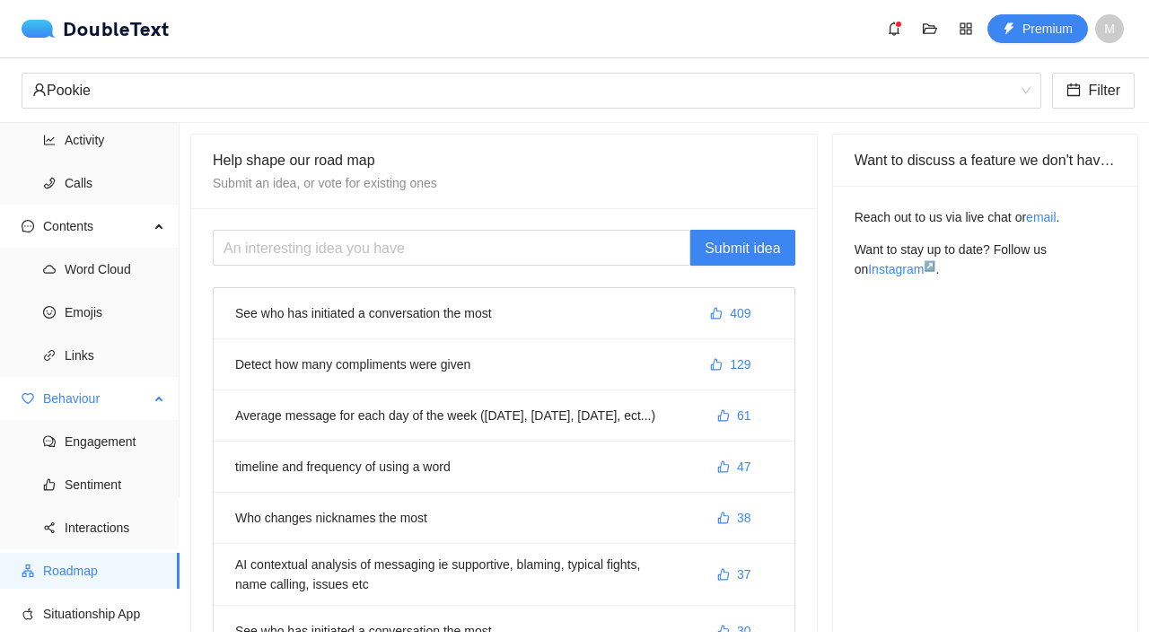
click at [118, 391] on span "Behaviour" at bounding box center [96, 399] width 106 height 36
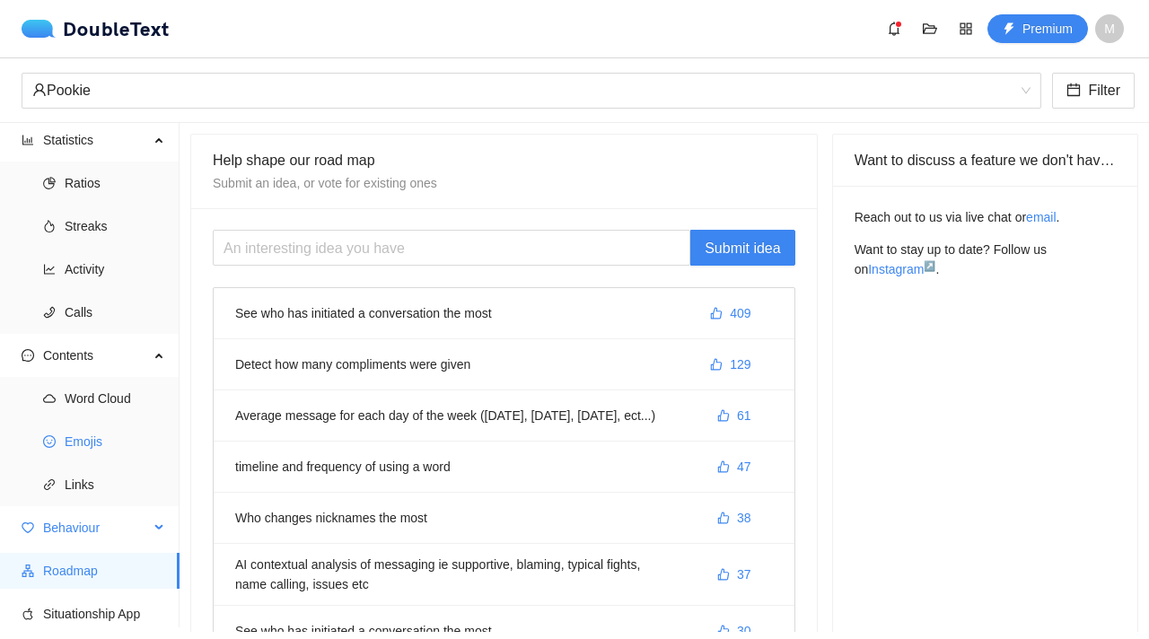
scroll to position [4, 0]
click at [483, 311] on li "See who has initiated a conversation the most 409" at bounding box center [504, 313] width 581 height 51
click at [742, 315] on span "409" at bounding box center [740, 313] width 21 height 20
click at [112, 613] on span "Situationship App" at bounding box center [104, 614] width 122 height 36
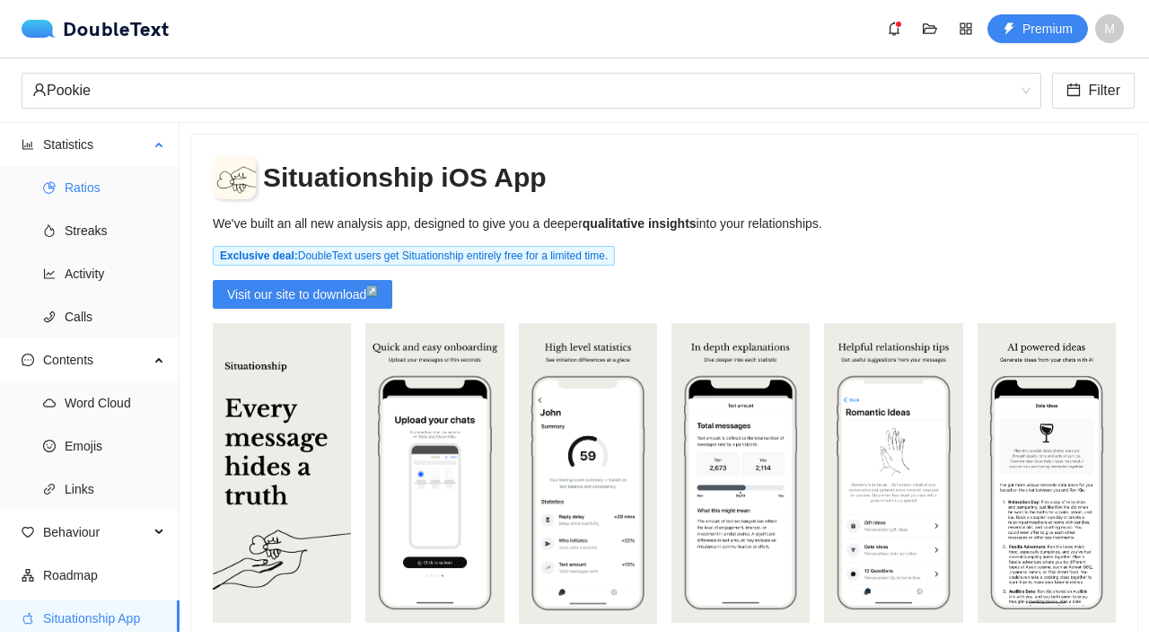
click at [84, 196] on span "Ratios" at bounding box center [115, 188] width 101 height 36
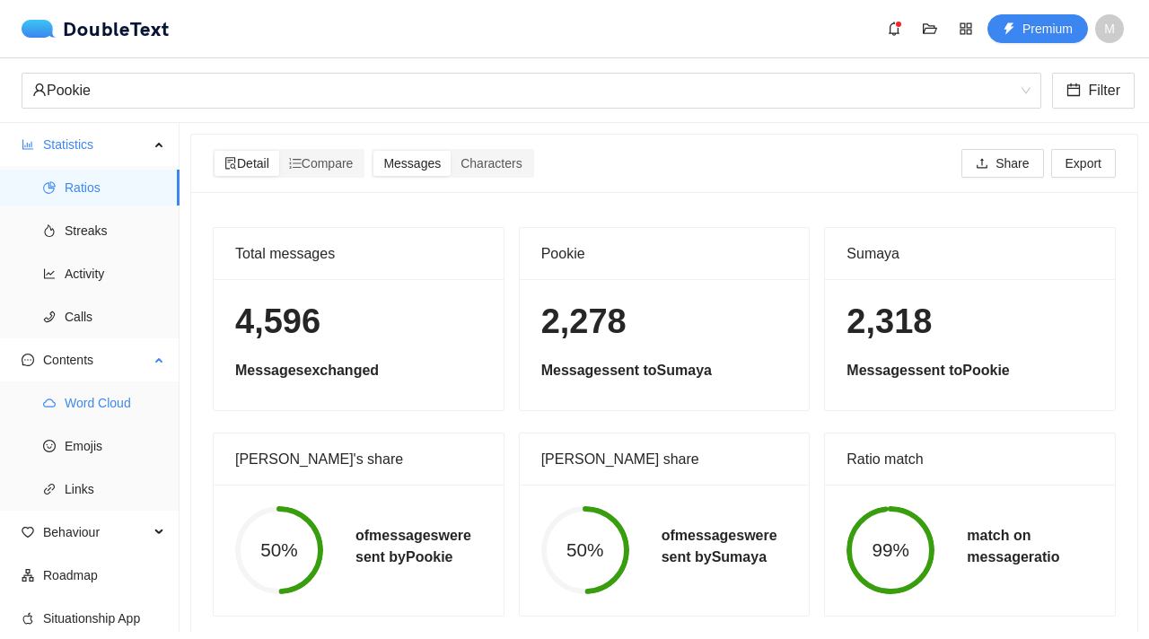
click at [99, 411] on span "Word Cloud" at bounding box center [115, 403] width 101 height 36
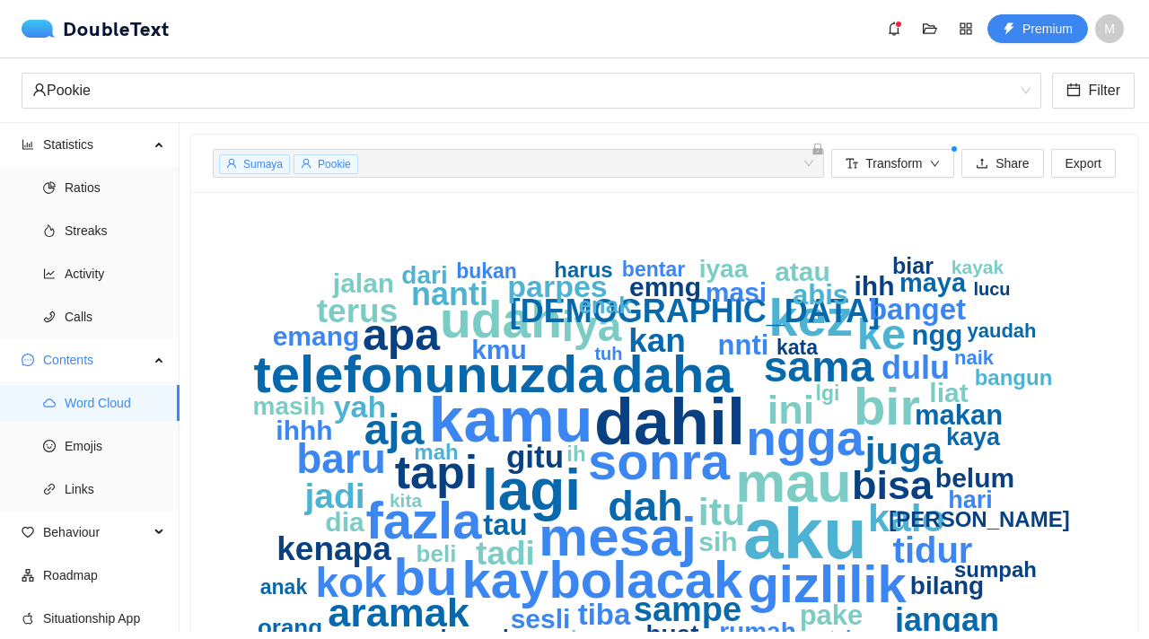
click at [275, 158] on span "Sumaya" at bounding box center [262, 164] width 39 height 13
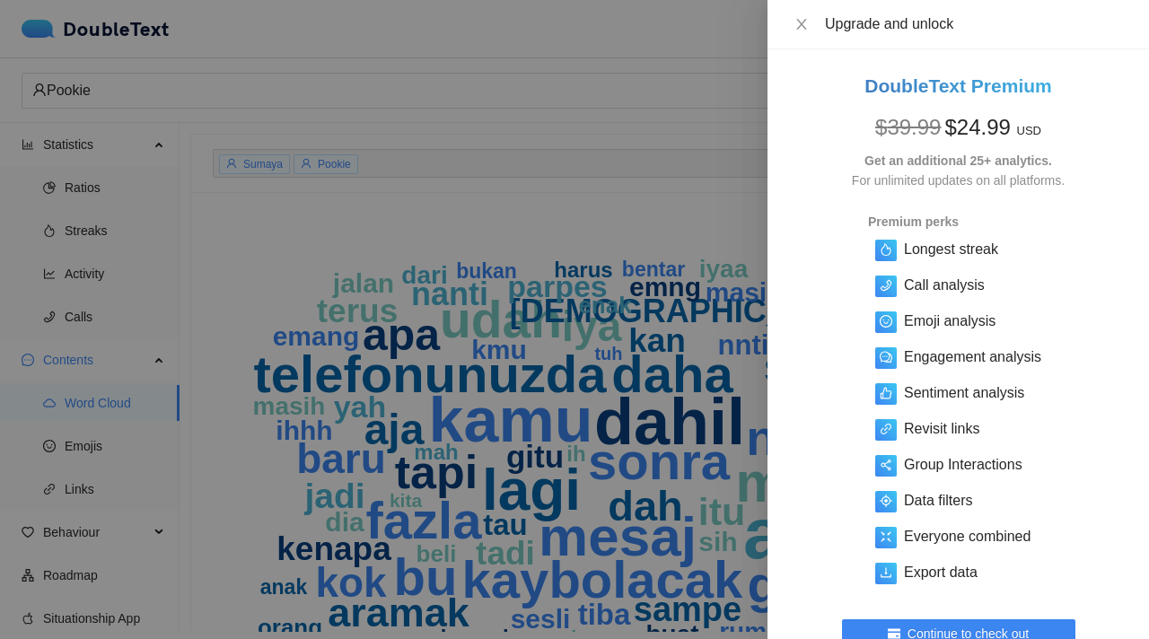
click at [328, 183] on div at bounding box center [574, 319] width 1149 height 639
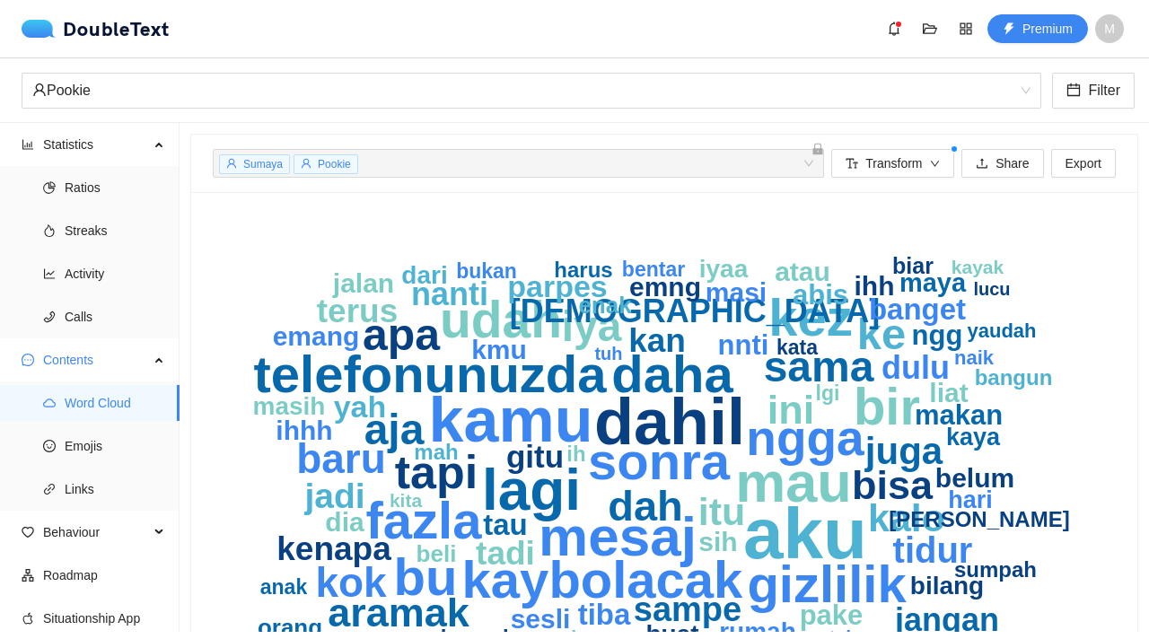
click at [341, 162] on span "Pookie" at bounding box center [334, 164] width 33 height 13
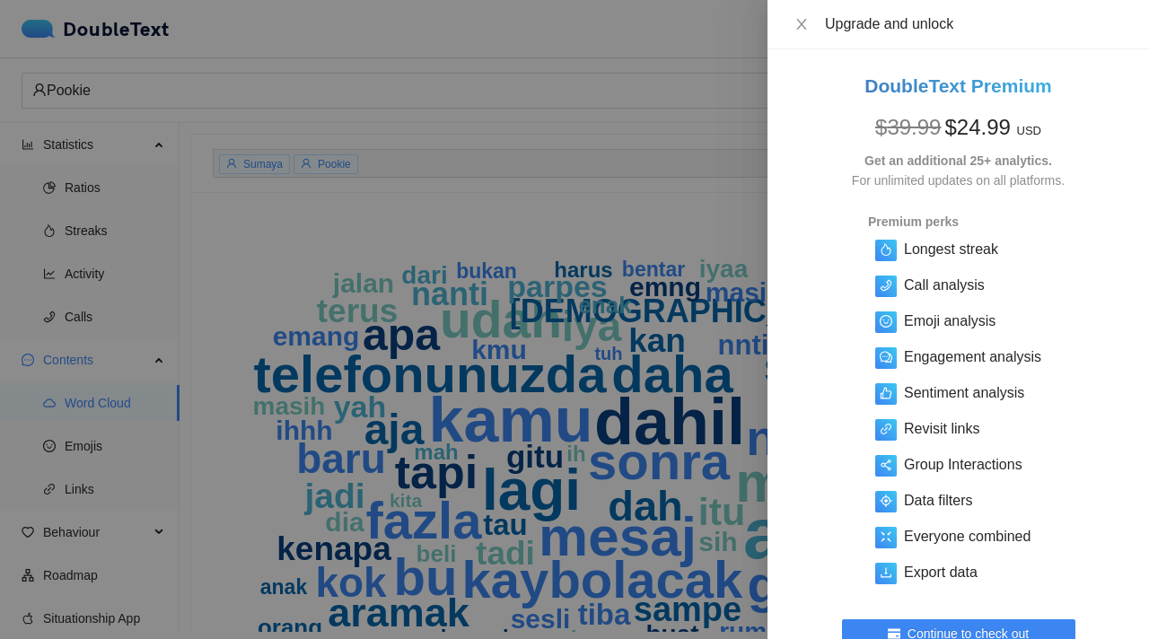
click at [341, 162] on div at bounding box center [574, 319] width 1149 height 639
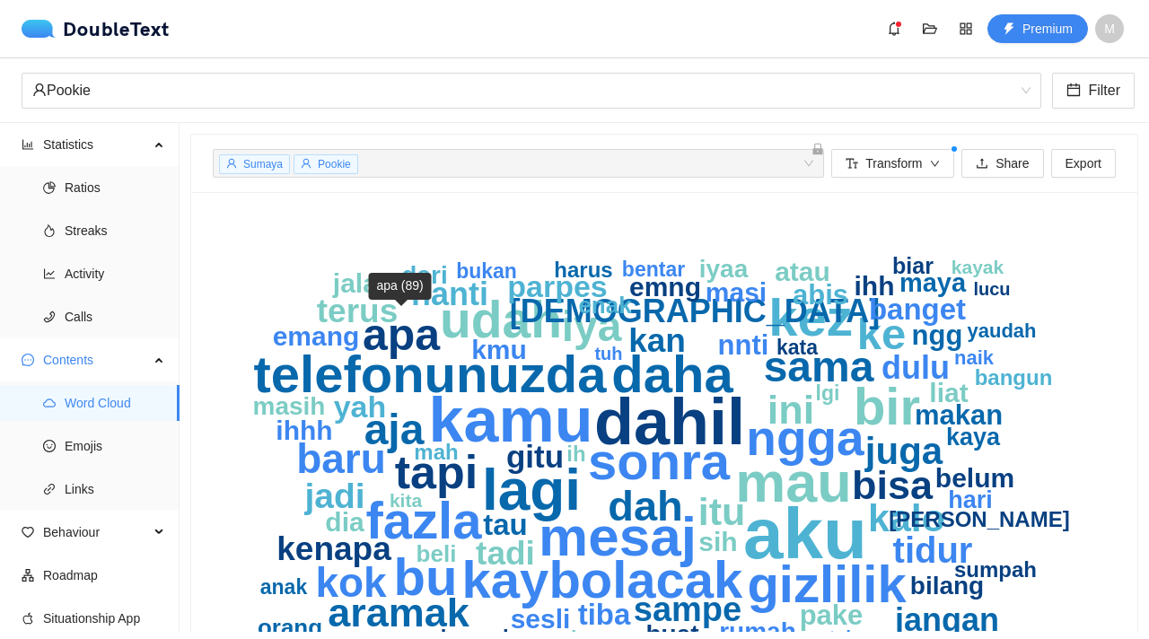
scroll to position [82, 0]
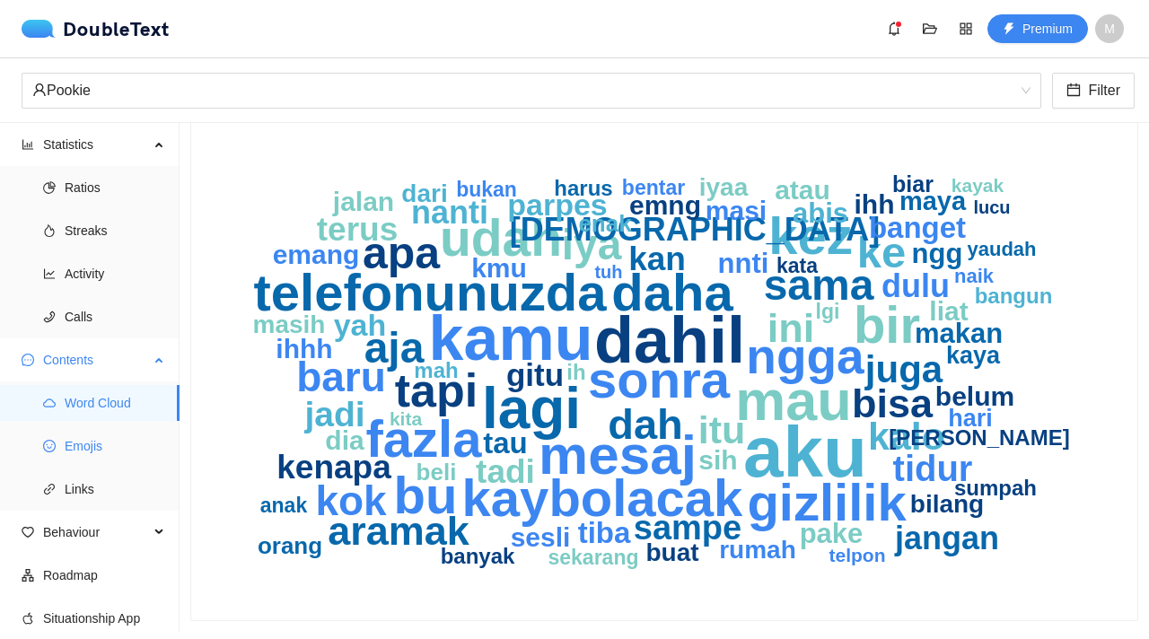
click at [82, 451] on span "Emojis" at bounding box center [115, 446] width 101 height 36
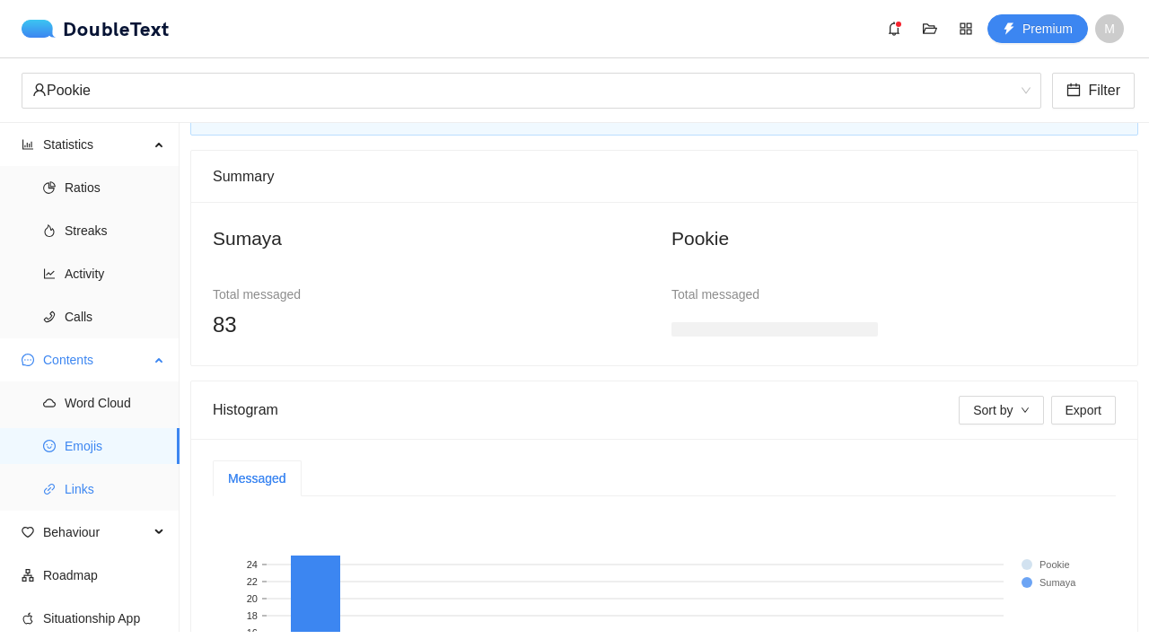
click at [101, 480] on span "Links" at bounding box center [115, 489] width 101 height 36
